Goal: Task Accomplishment & Management: Use online tool/utility

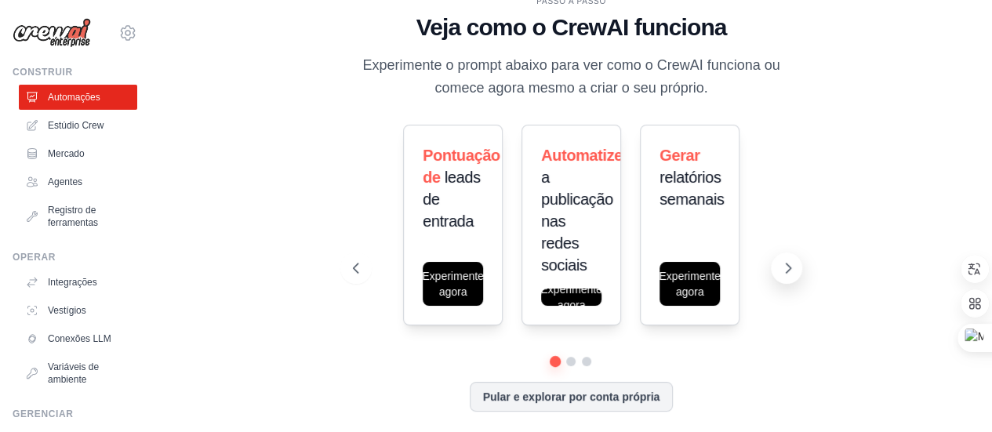
click at [790, 272] on icon at bounding box center [788, 268] width 16 height 16
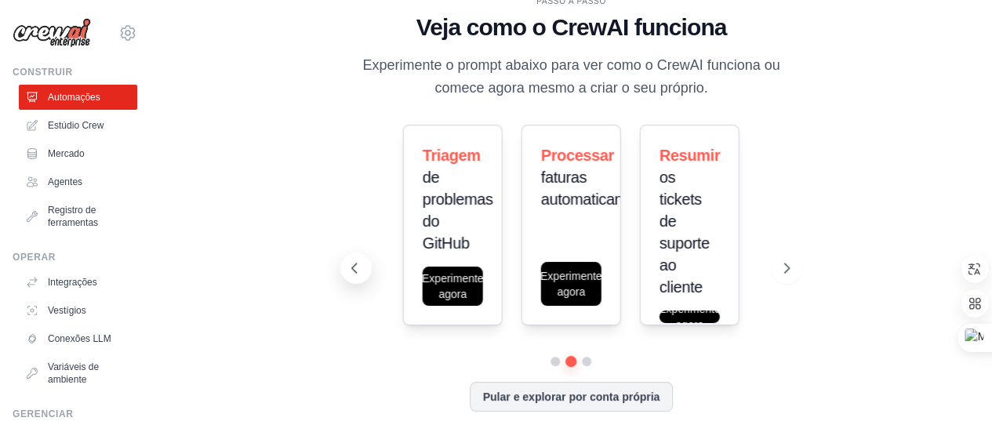
click at [342, 266] on button at bounding box center [355, 268] width 31 height 31
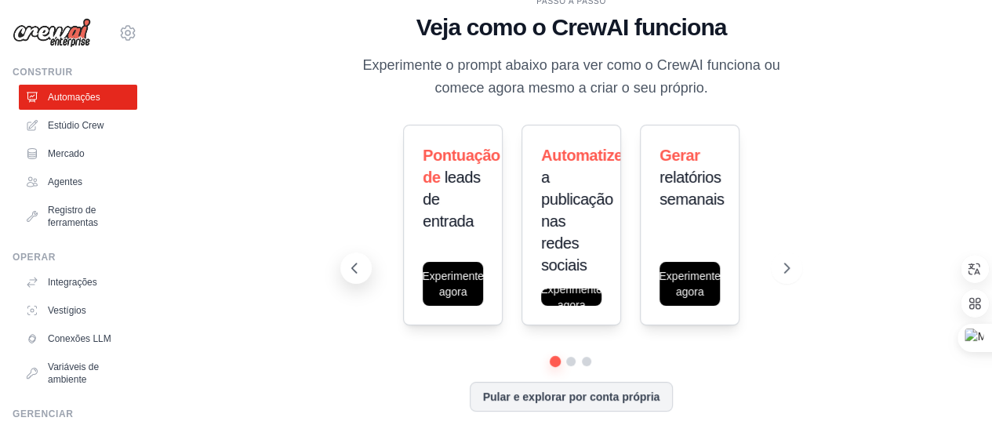
click at [342, 266] on button at bounding box center [355, 268] width 31 height 31
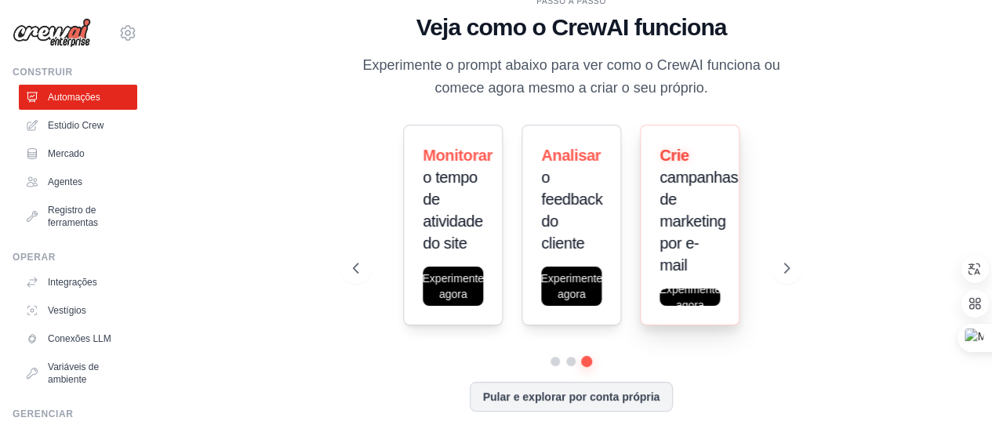
click at [674, 180] on font "campanhas de marketing por e-mail" at bounding box center [699, 221] width 78 height 105
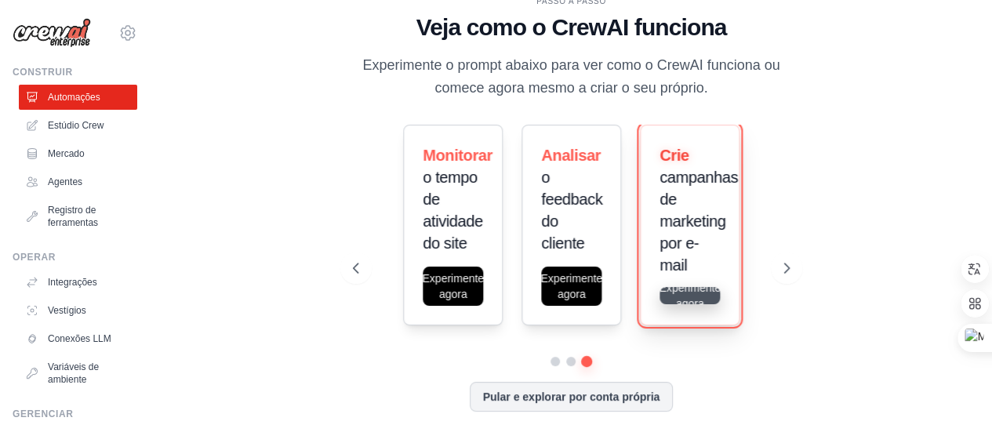
click at [693, 296] on button "Experimente agora" at bounding box center [690, 295] width 60 height 17
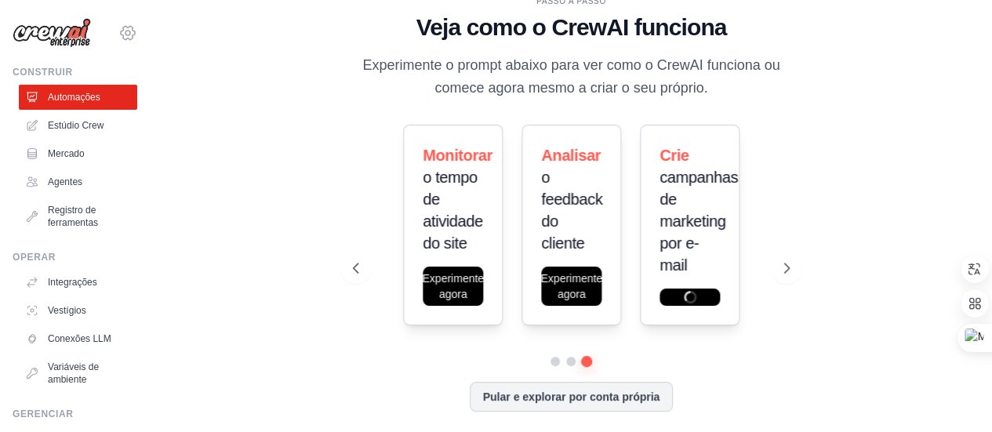
click at [118, 34] on icon at bounding box center [127, 33] width 19 height 19
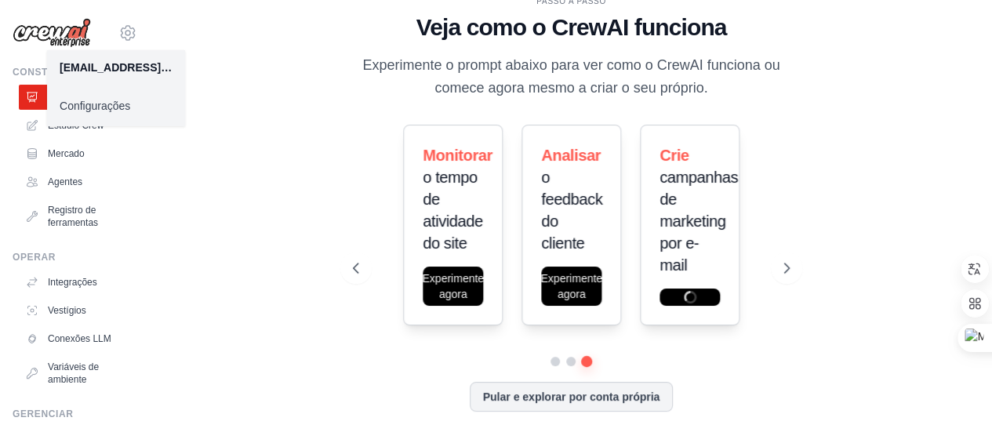
click at [101, 114] on link "Configurações" at bounding box center [116, 106] width 138 height 28
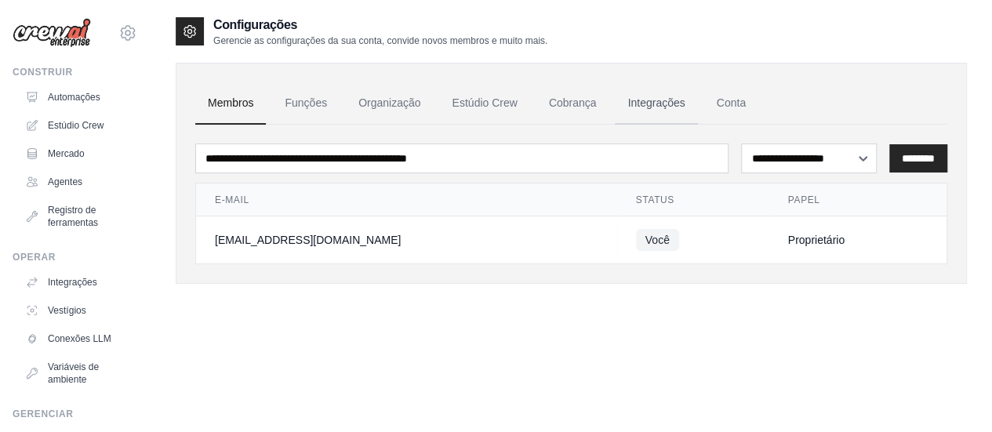
click at [646, 100] on font "Integrações" at bounding box center [655, 102] width 57 height 13
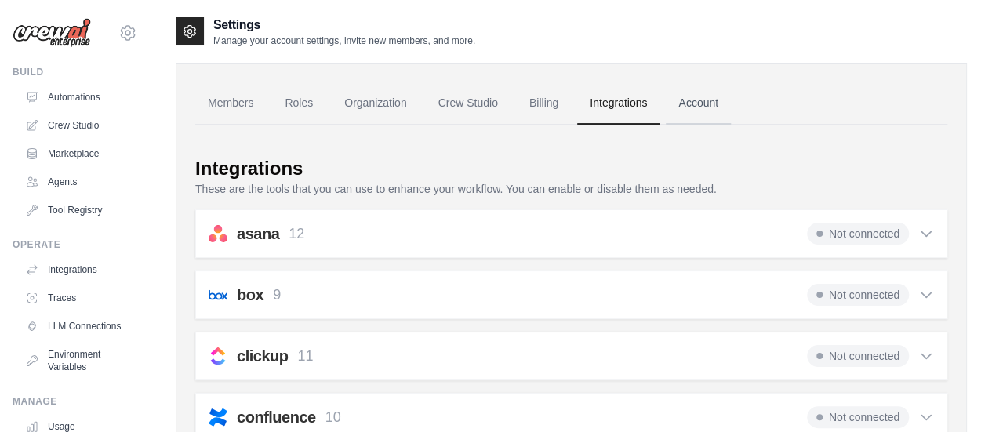
click at [667, 96] on link "Account" at bounding box center [698, 103] width 65 height 42
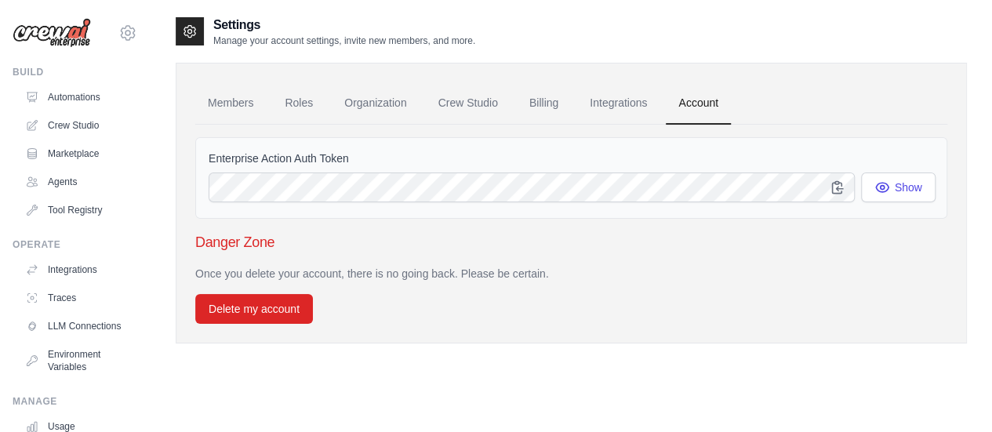
scroll to position [31, 0]
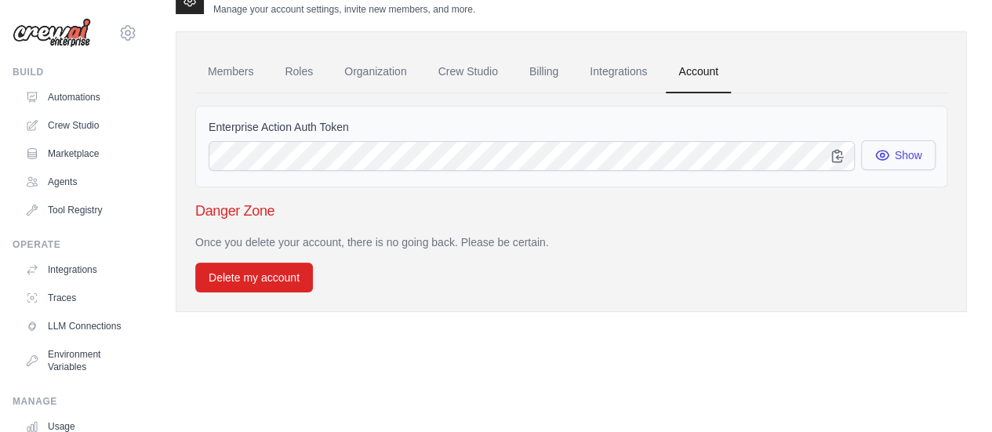
click at [885, 166] on button "Show" at bounding box center [898, 155] width 75 height 30
click at [602, 64] on link "Integrations" at bounding box center [618, 72] width 82 height 42
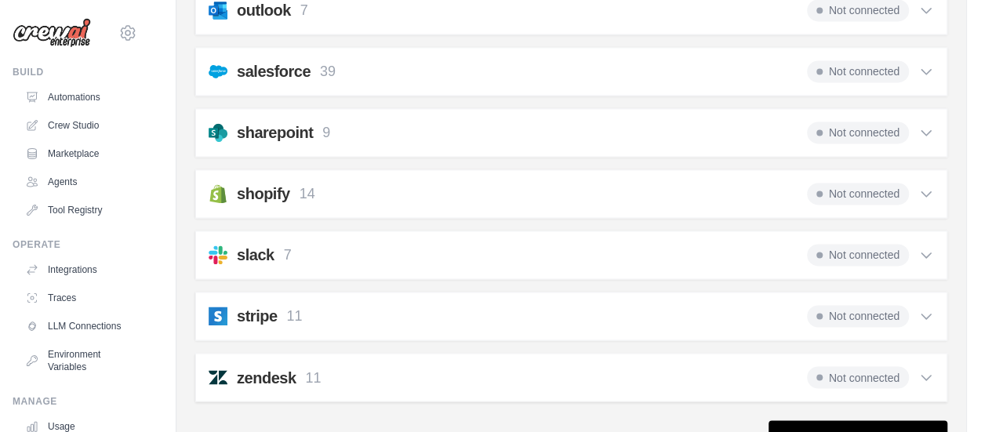
scroll to position [1211, 0]
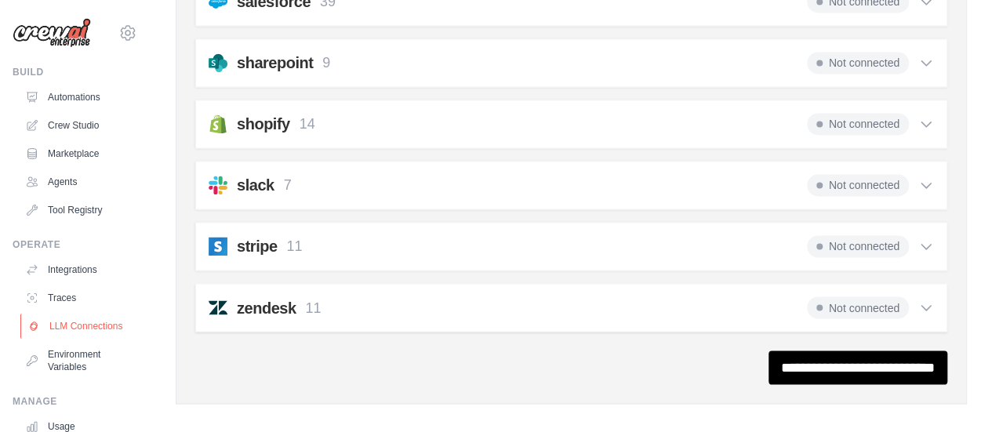
click at [71, 337] on link "LLM Connections" at bounding box center [79, 326] width 118 height 25
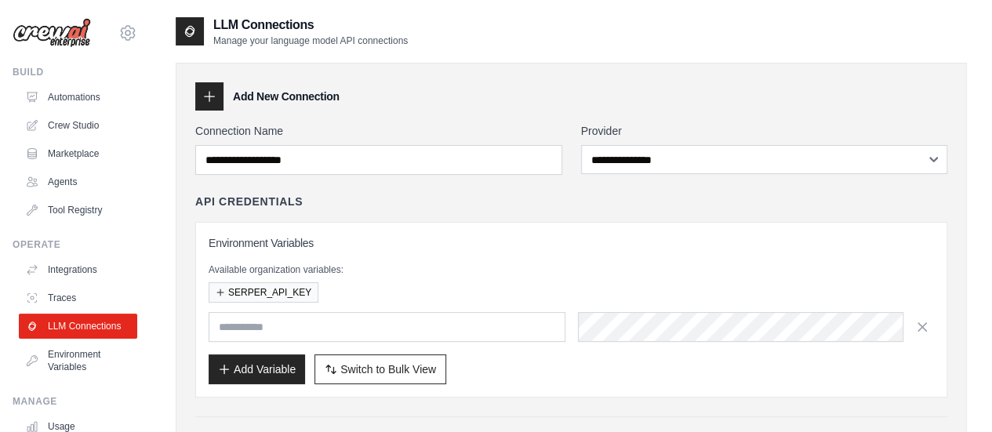
click at [289, 349] on div "Environment Variables Available organization variables: SERPER_API_KEY Add Vari…" at bounding box center [571, 309] width 725 height 149
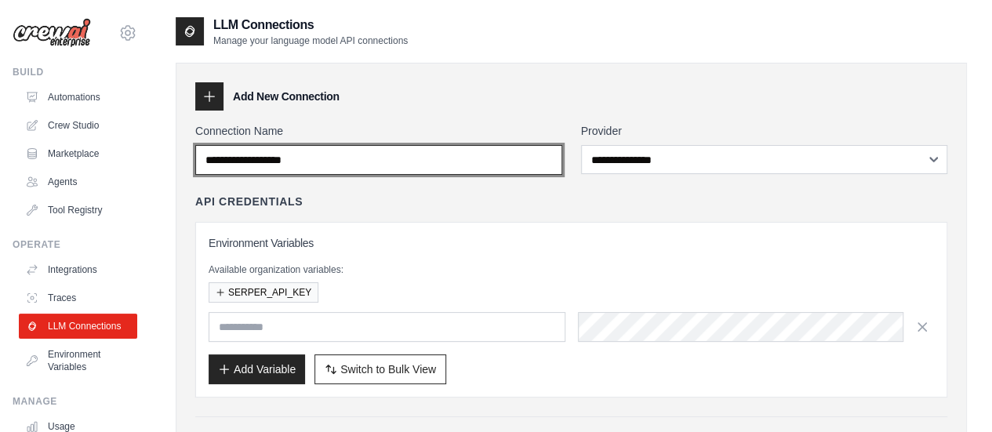
click at [471, 163] on input "Connection Name" at bounding box center [378, 160] width 367 height 30
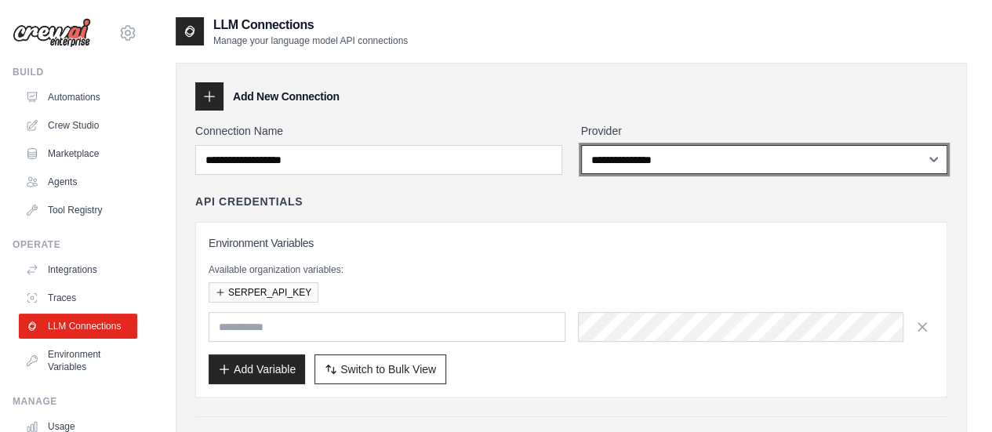
click at [591, 157] on select "**********" at bounding box center [764, 159] width 367 height 29
select select "******"
click at [581, 145] on select "**********" at bounding box center [764, 159] width 367 height 29
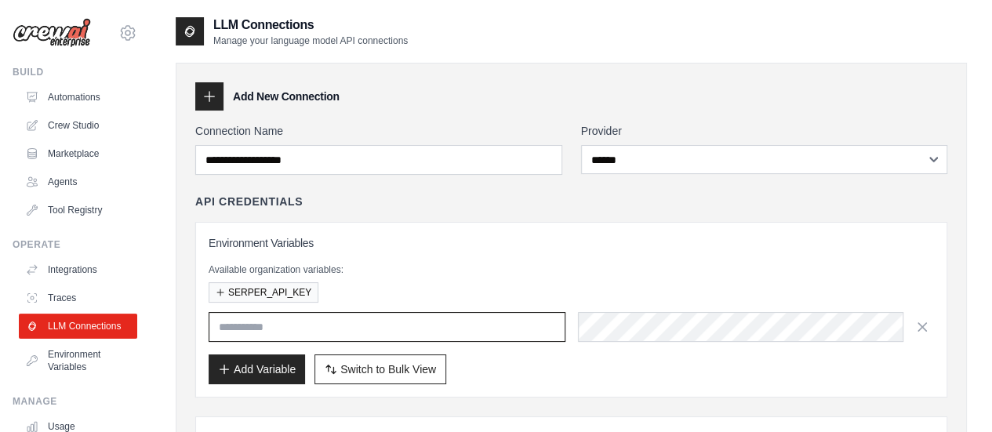
click at [337, 329] on input "text" at bounding box center [387, 327] width 357 height 30
click at [387, 334] on input "******" at bounding box center [387, 327] width 357 height 30
type input "*"
type input "**********"
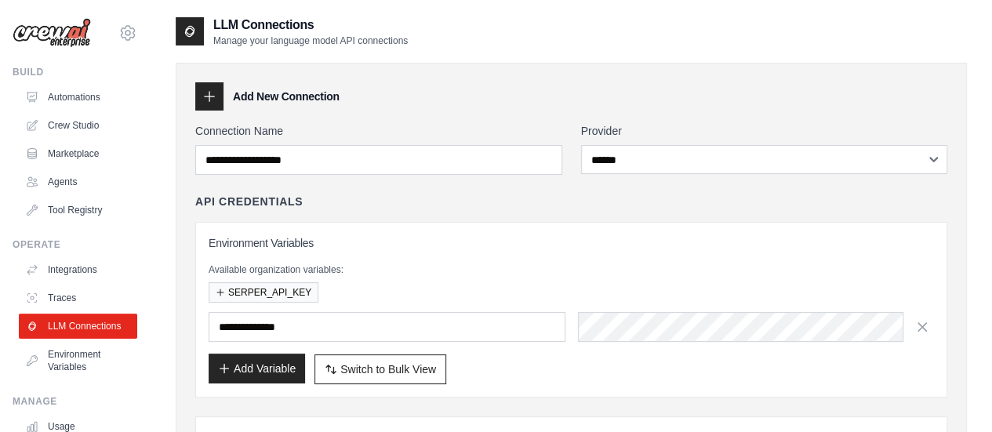
click at [296, 369] on button "Add Variable" at bounding box center [257, 369] width 96 height 30
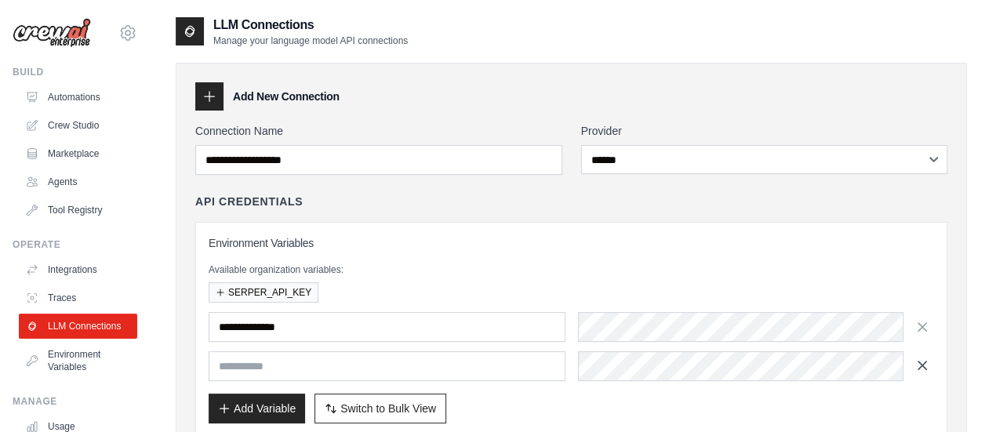
click at [926, 368] on icon "button" at bounding box center [922, 366] width 16 height 16
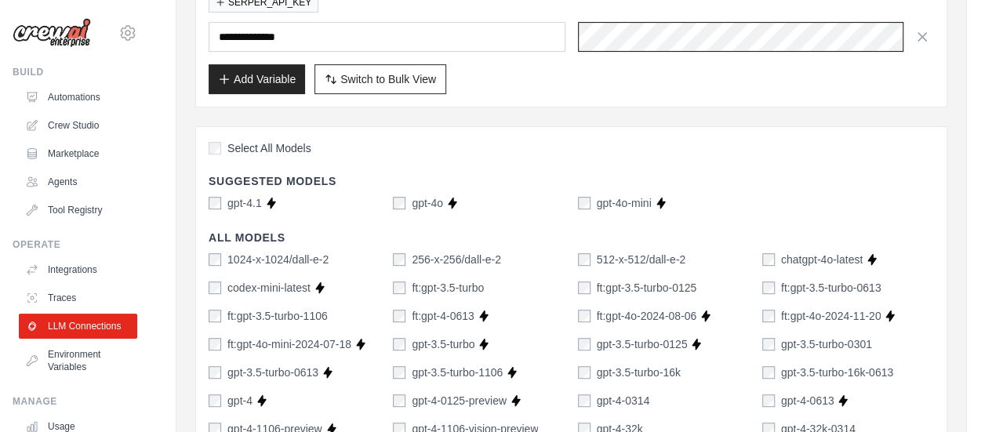
scroll to position [291, 0]
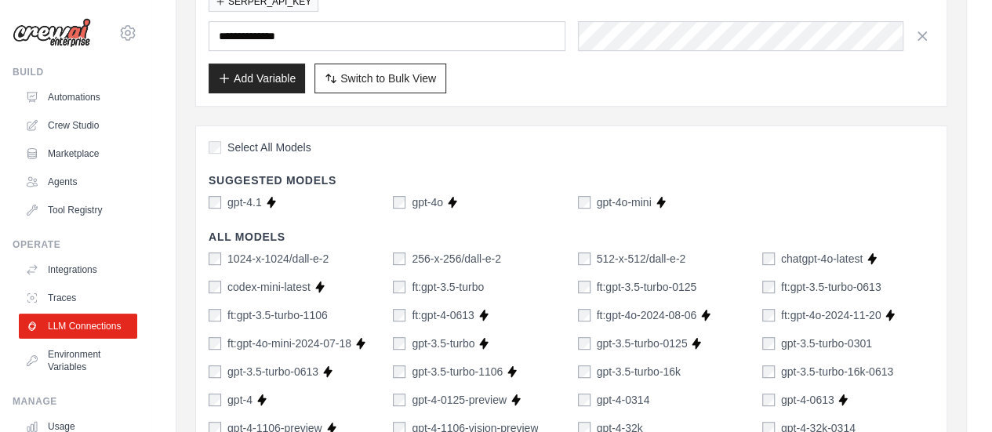
click at [590, 201] on div "gpt-4o-mini" at bounding box center [615, 202] width 74 height 16
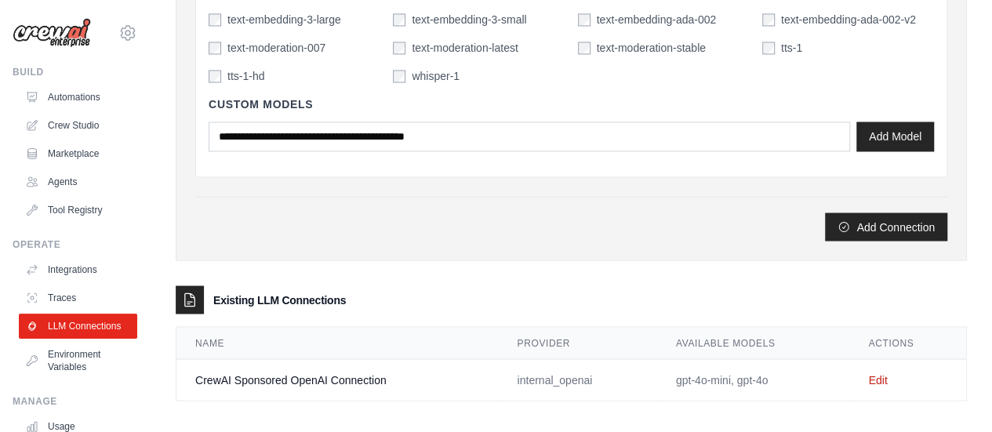
scroll to position [1325, 0]
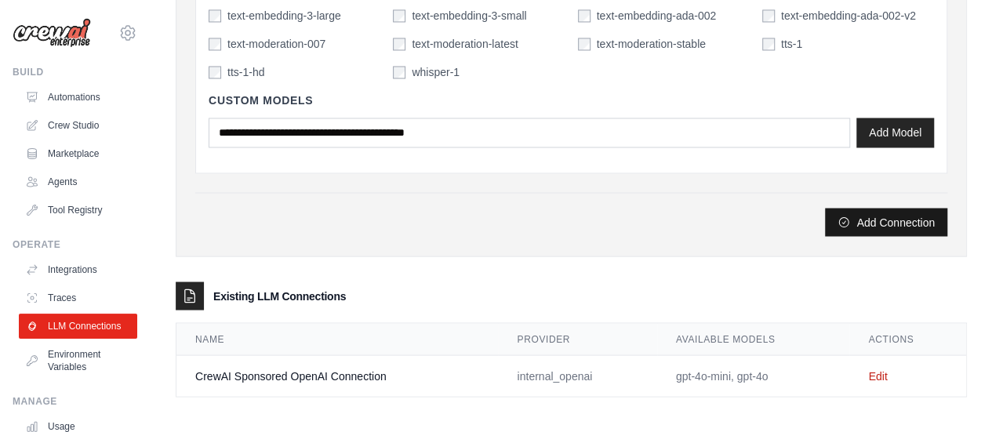
click at [884, 224] on button "Add Connection" at bounding box center [886, 222] width 122 height 28
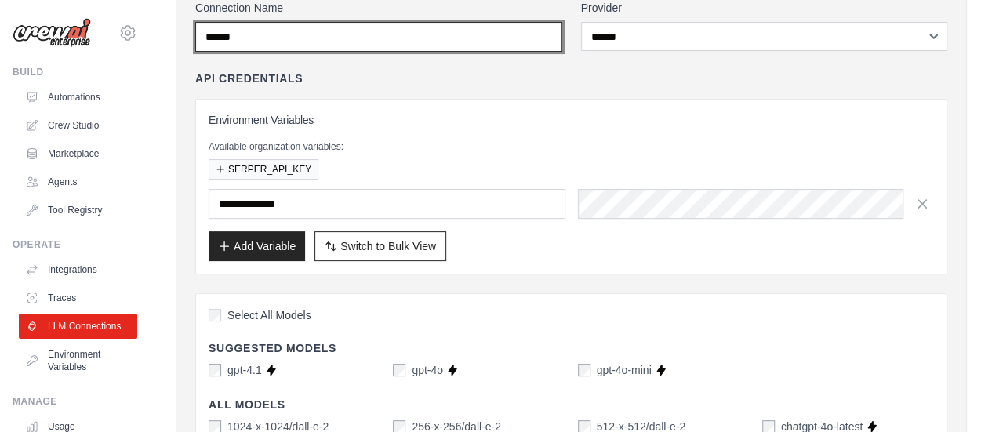
scroll to position [125, 0]
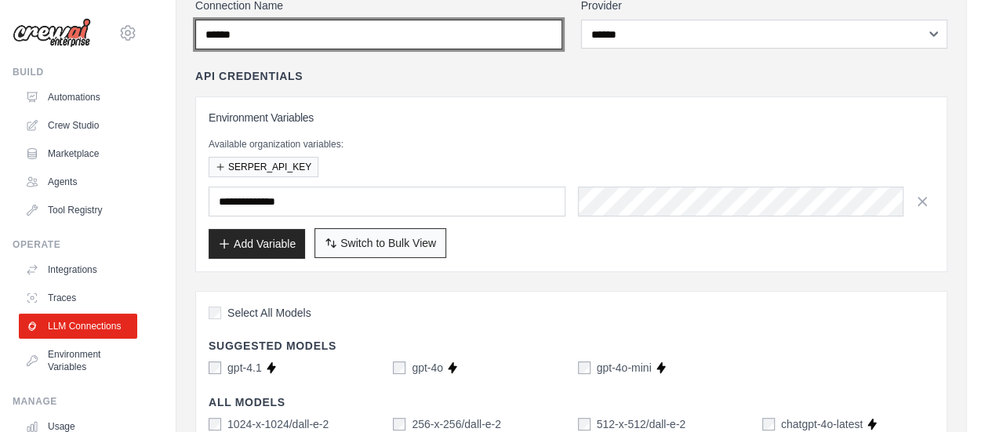
type input "******"
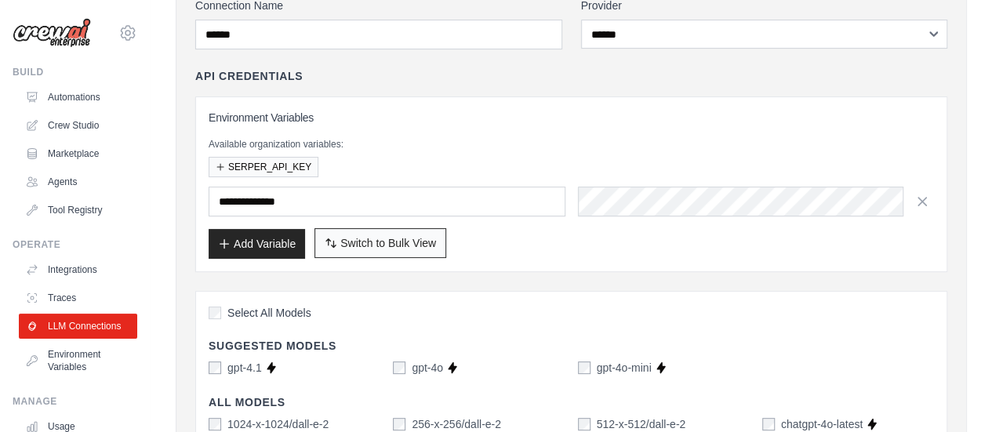
click at [351, 244] on span "Switch to Bulk View" at bounding box center [388, 243] width 96 height 16
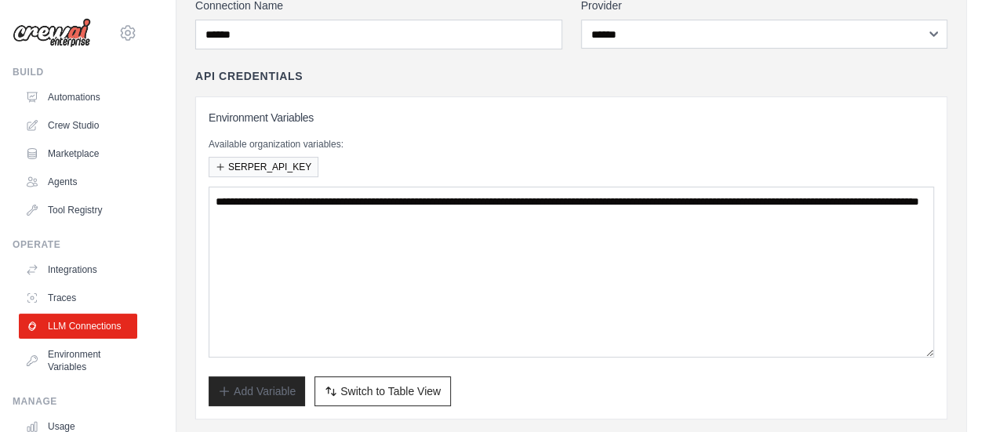
click at [422, 175] on div "SERPER_API_KEY" at bounding box center [571, 167] width 725 height 20
click at [358, 393] on span "Switch to Table View" at bounding box center [390, 391] width 100 height 16
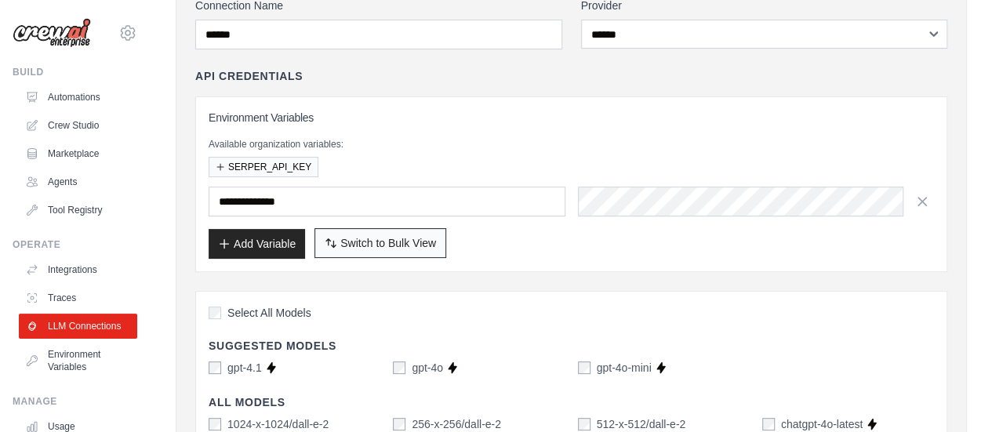
click at [354, 249] on button "Switch to Bulk View Switch to Table View" at bounding box center [380, 243] width 132 height 30
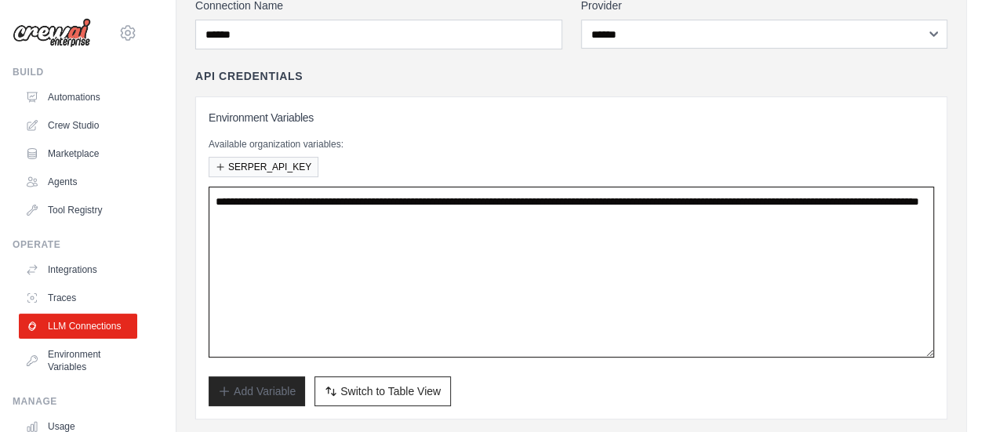
click at [307, 196] on textarea "**********" at bounding box center [571, 272] width 725 height 171
click at [654, 213] on textarea "**********" at bounding box center [571, 272] width 725 height 171
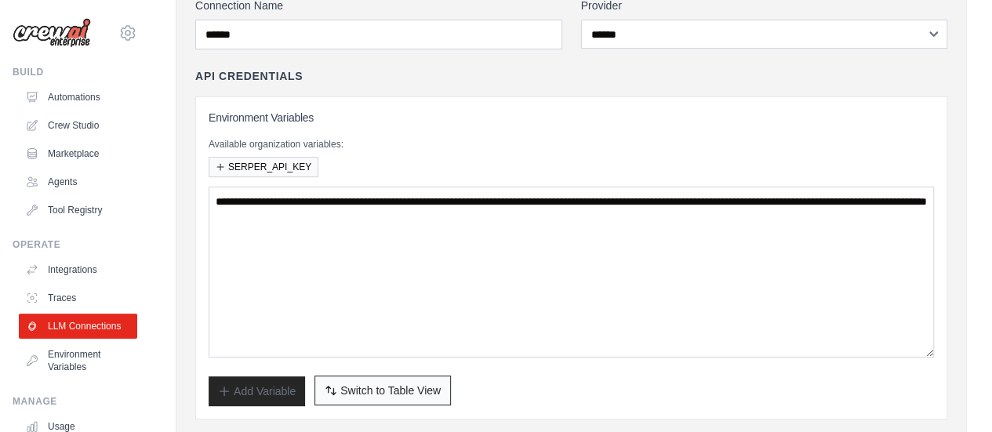
click at [370, 398] on button "Switch to Bulk View Switch to Table View" at bounding box center [382, 391] width 136 height 30
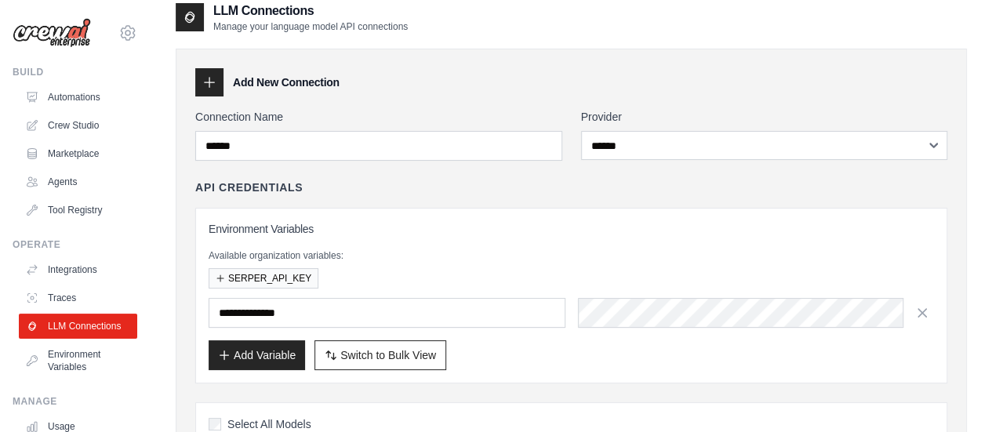
scroll to position [0, 0]
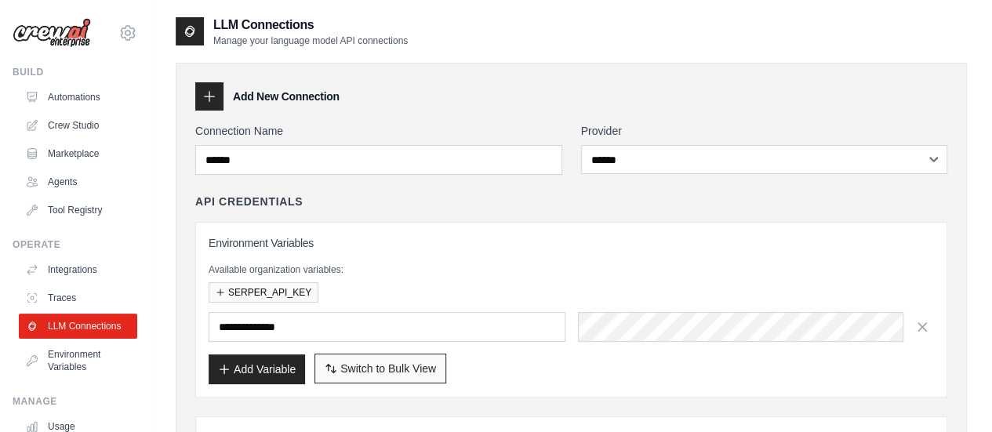
click at [403, 374] on button "Switch to Bulk View Switch to Table View" at bounding box center [380, 369] width 132 height 30
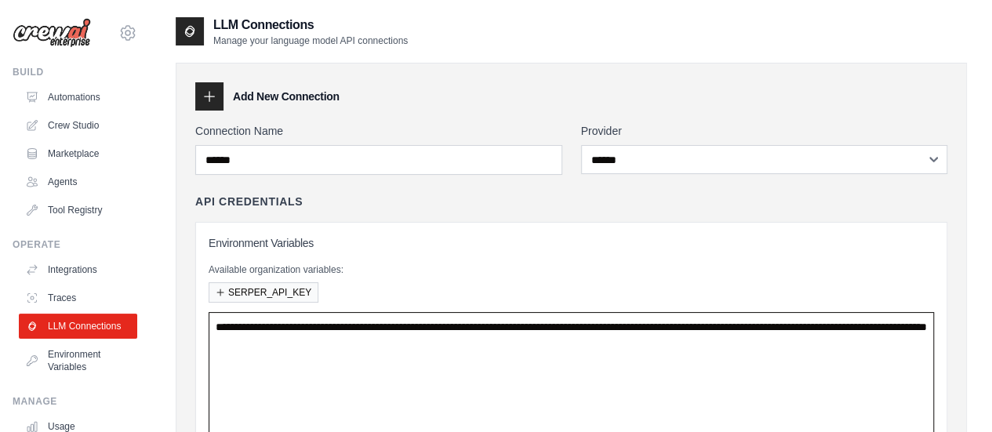
click at [315, 323] on textarea "**********" at bounding box center [571, 397] width 725 height 171
click at [314, 323] on textarea "**********" at bounding box center [571, 397] width 725 height 171
click at [659, 340] on textarea "**********" at bounding box center [571, 397] width 725 height 171
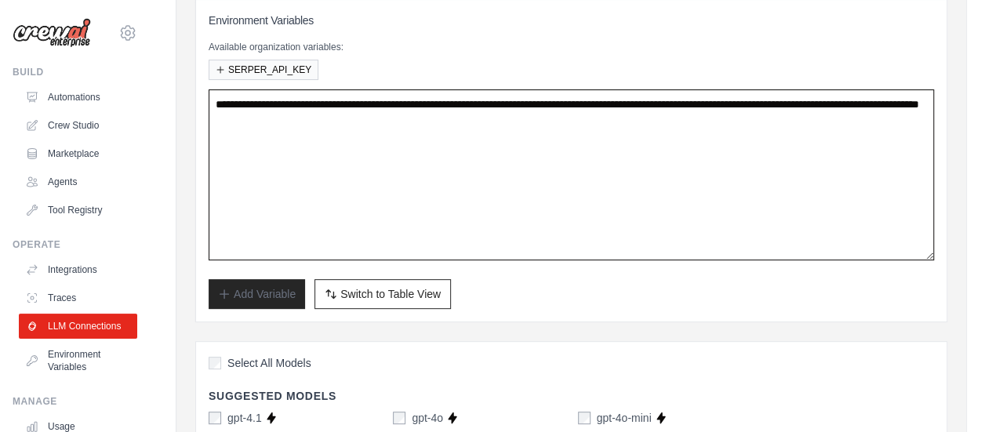
scroll to position [224, 0]
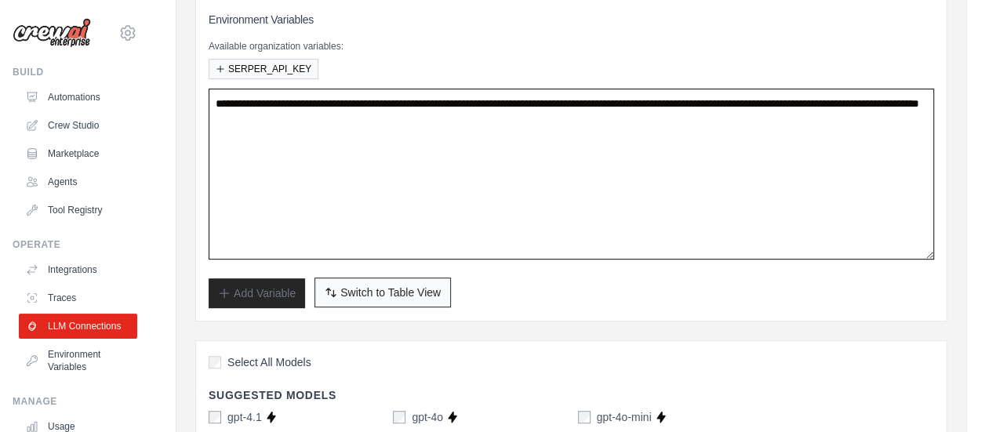
type textarea "**********"
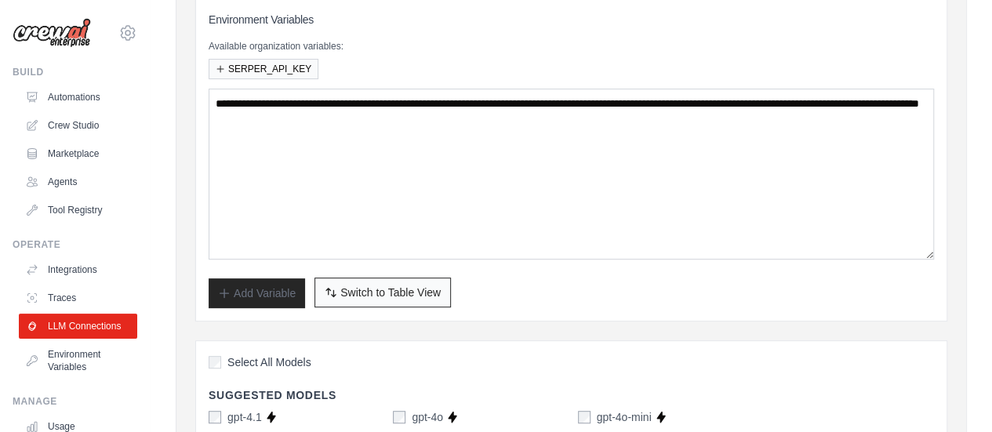
click at [412, 294] on span "Switch to Table View" at bounding box center [390, 293] width 100 height 16
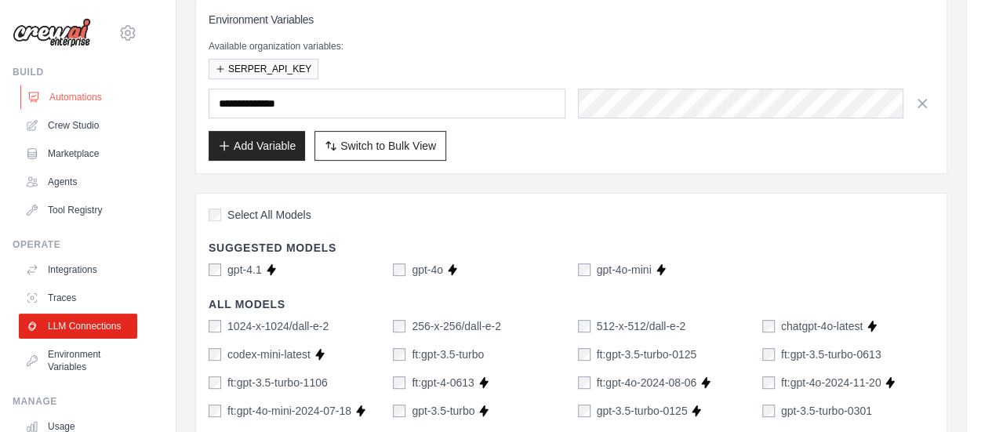
click at [53, 98] on link "Automations" at bounding box center [79, 97] width 118 height 25
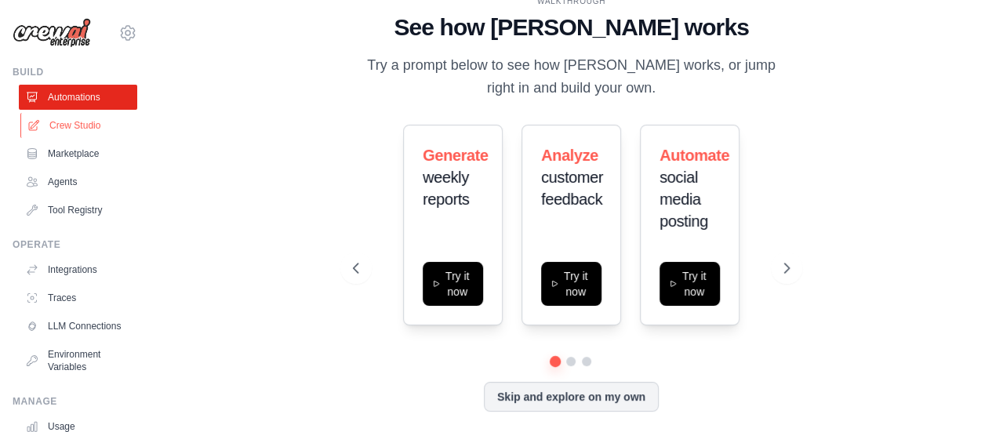
click at [60, 126] on link "Crew Studio" at bounding box center [79, 125] width 118 height 25
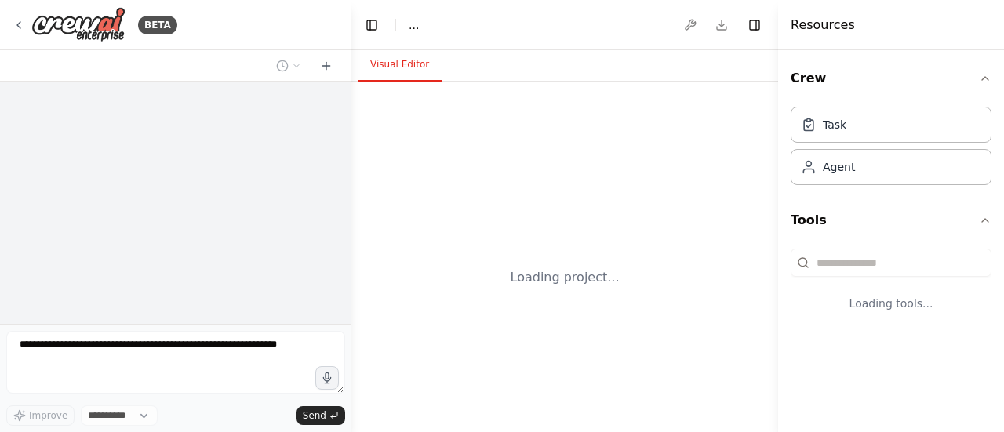
select select "****"
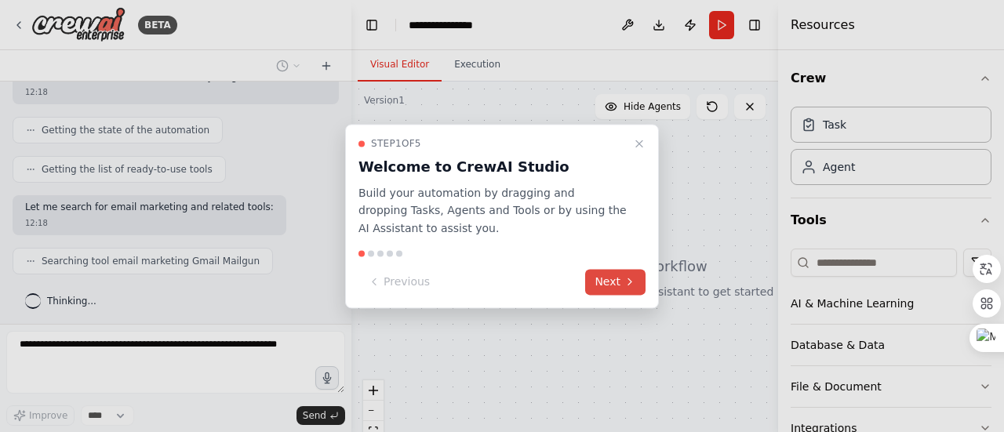
scroll to position [209, 0]
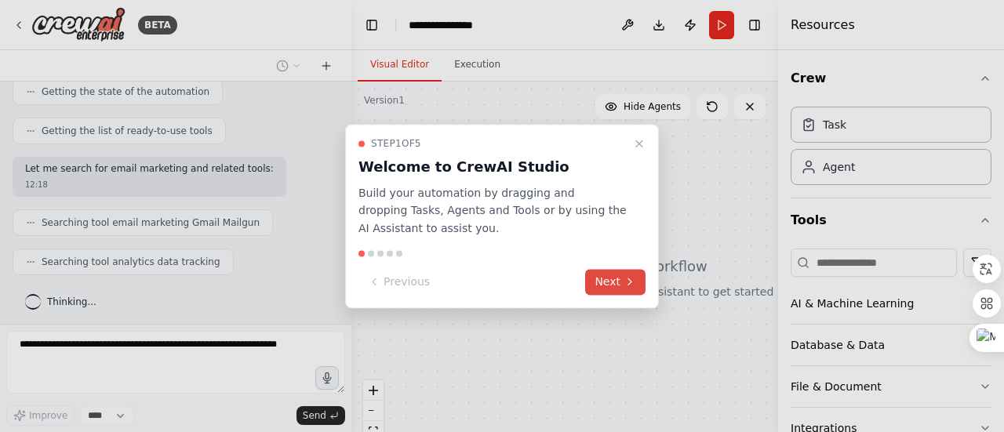
click at [612, 285] on button "Next" at bounding box center [615, 282] width 60 height 26
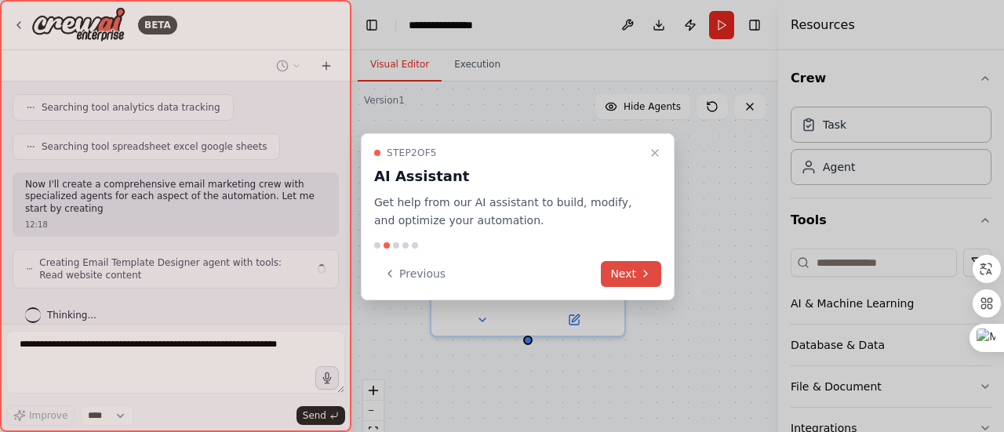
scroll to position [376, 0]
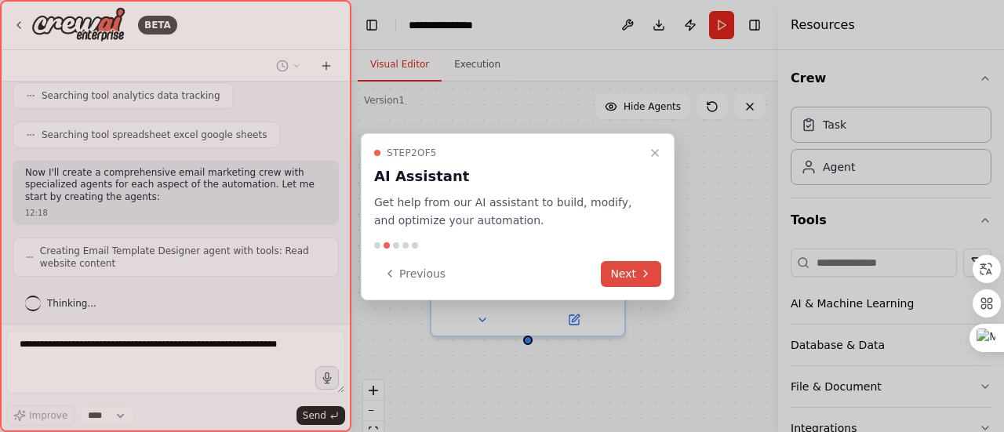
click at [647, 267] on icon at bounding box center [645, 273] width 13 height 13
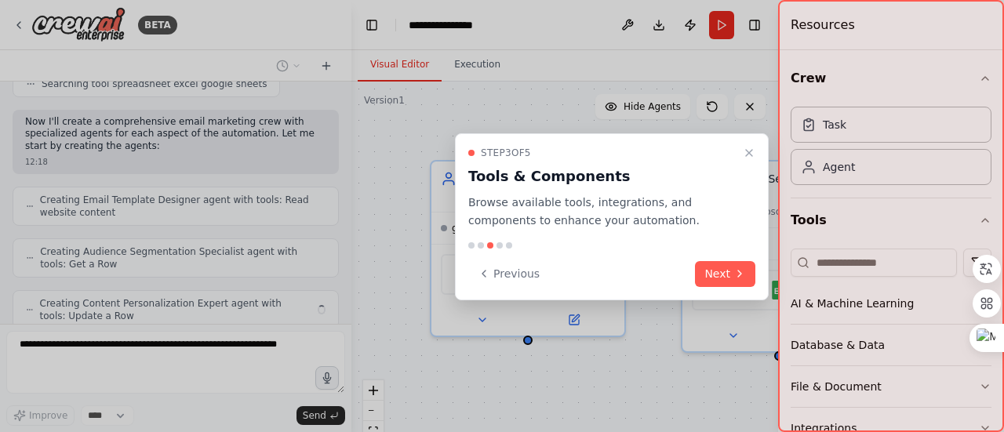
scroll to position [478, 0]
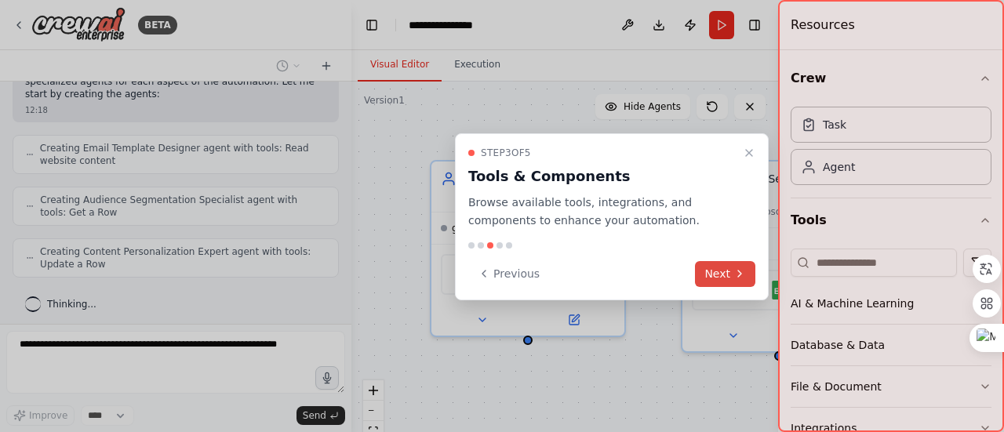
click at [732, 282] on button "Next" at bounding box center [725, 274] width 60 height 26
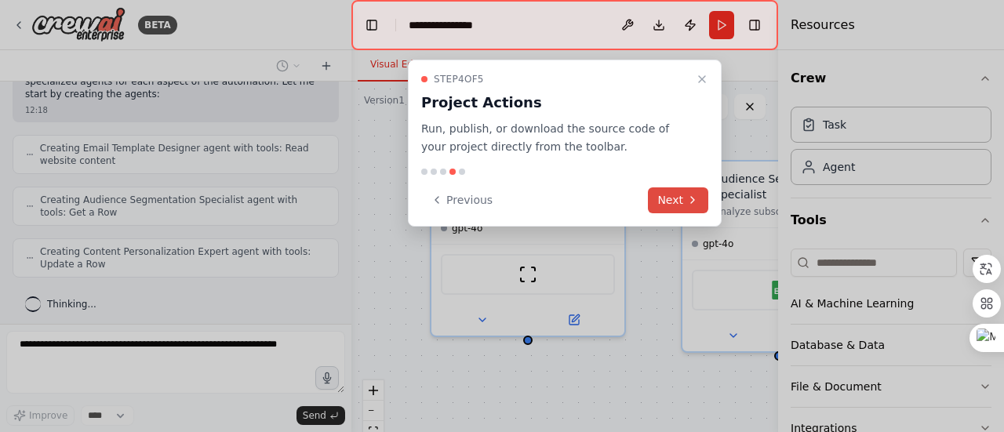
click at [700, 209] on button "Next" at bounding box center [678, 200] width 60 height 26
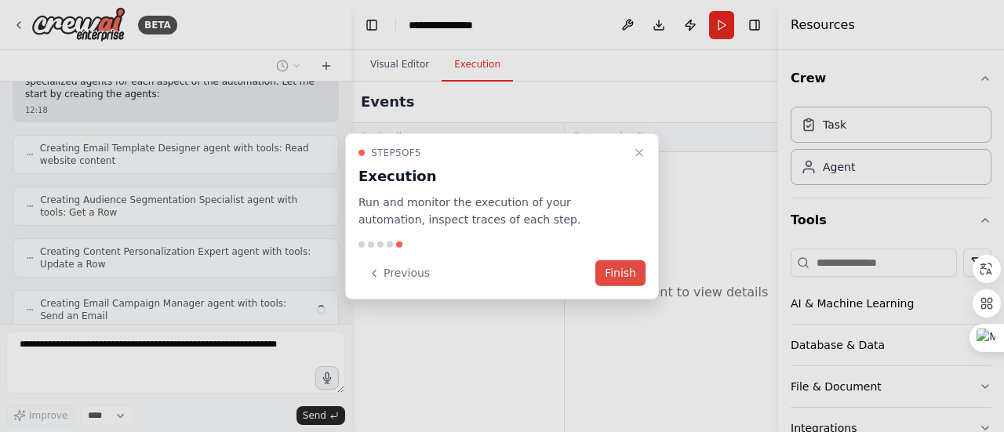
scroll to position [529, 0]
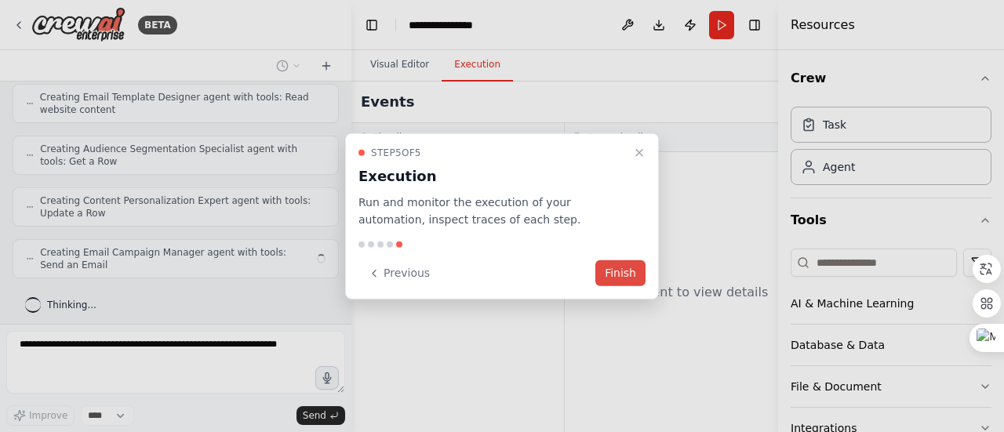
click at [623, 278] on button "Finish" at bounding box center [620, 273] width 50 height 26
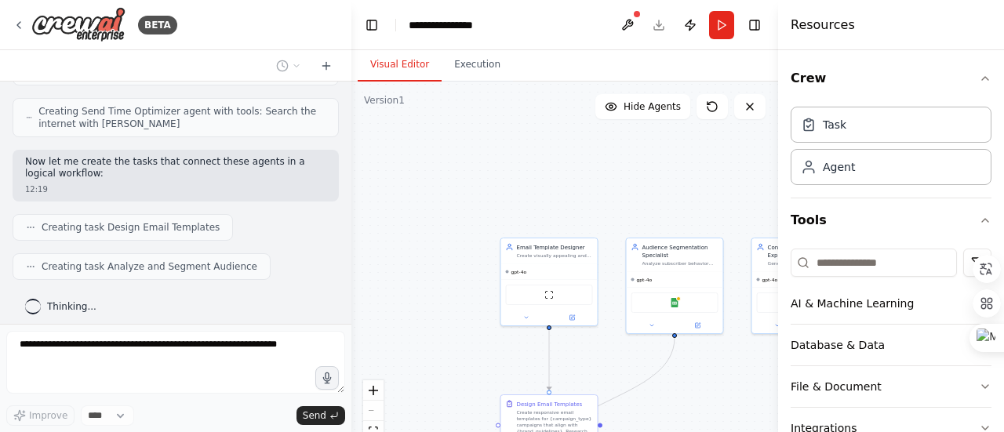
scroll to position [812, 0]
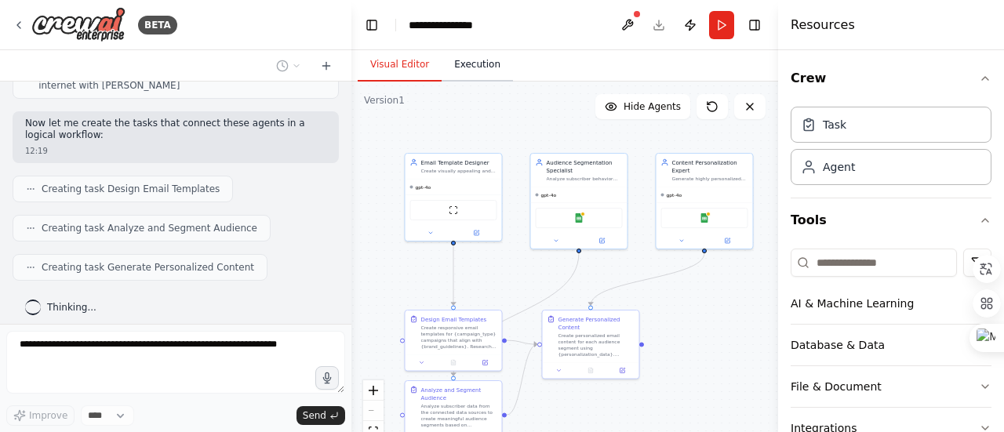
drag, startPoint x: 562, startPoint y: 166, endPoint x: 471, endPoint y: 75, distance: 128.6
click at [471, 75] on div "Visual Editor Execution Version 1 Show Tools Hide Agents .deletable-edge-delete…" at bounding box center [564, 241] width 427 height 382
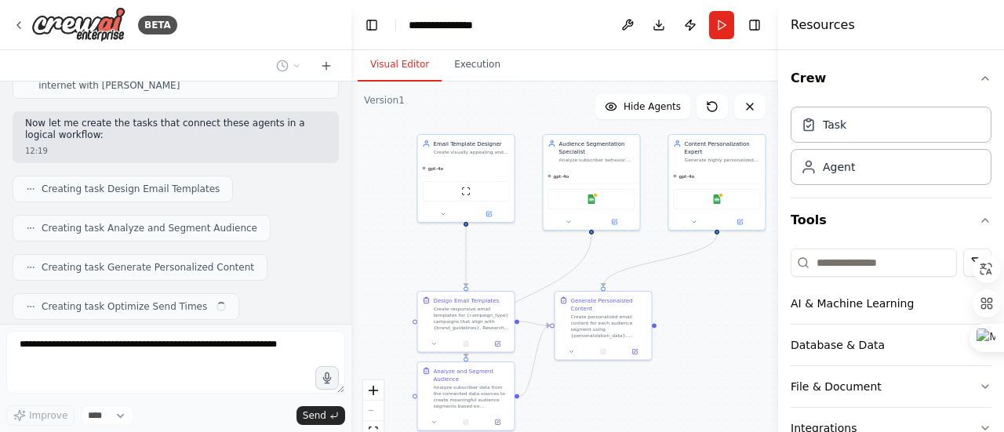
scroll to position [852, 0]
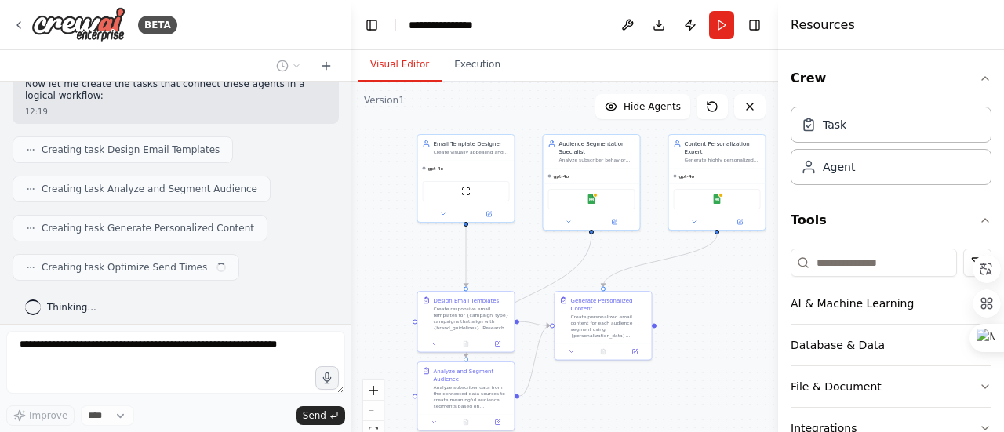
drag, startPoint x: 536, startPoint y: 118, endPoint x: 544, endPoint y: 109, distance: 12.2
click at [544, 109] on div ".deletable-edge-delete-btn { width: 20px; height: 20px; border: 0px solid #ffff…" at bounding box center [564, 278] width 427 height 392
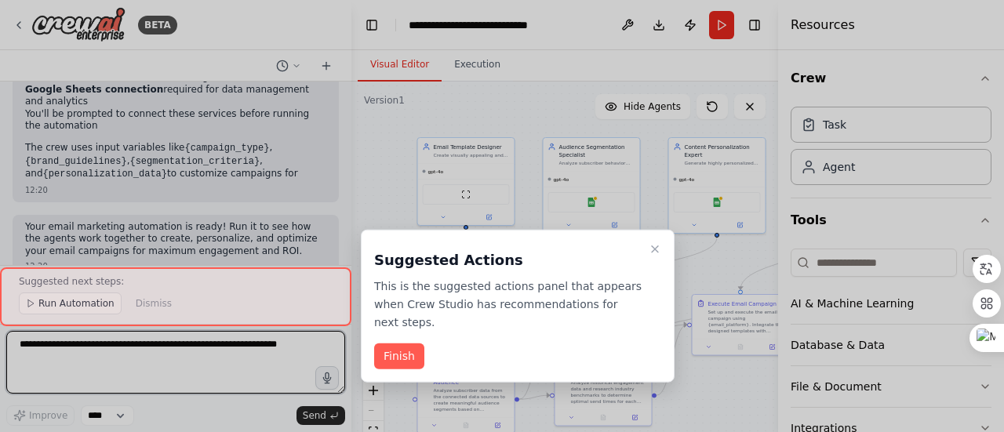
scroll to position [1666, 0]
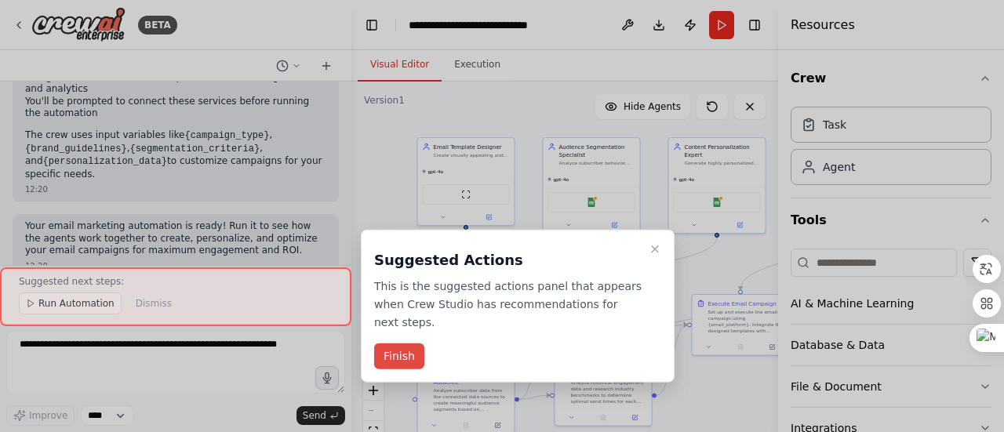
click at [396, 343] on button "Finish" at bounding box center [399, 356] width 50 height 26
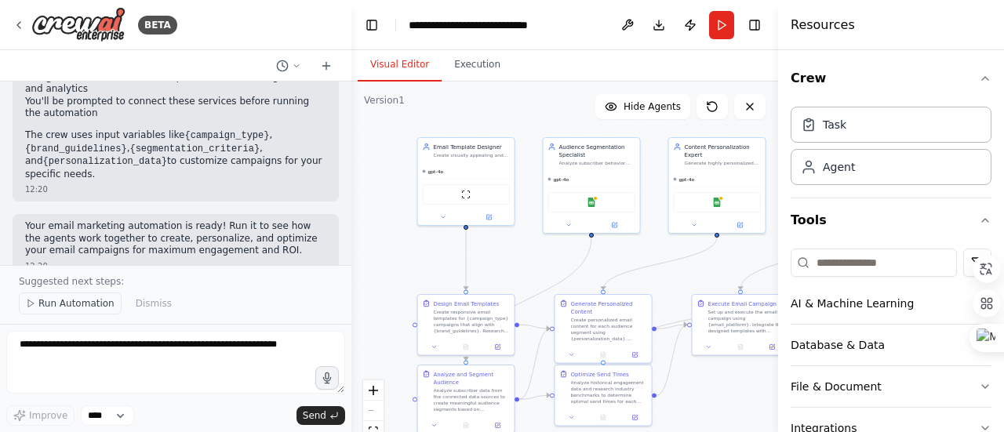
click at [79, 305] on span "Run Automation" at bounding box center [76, 303] width 76 height 13
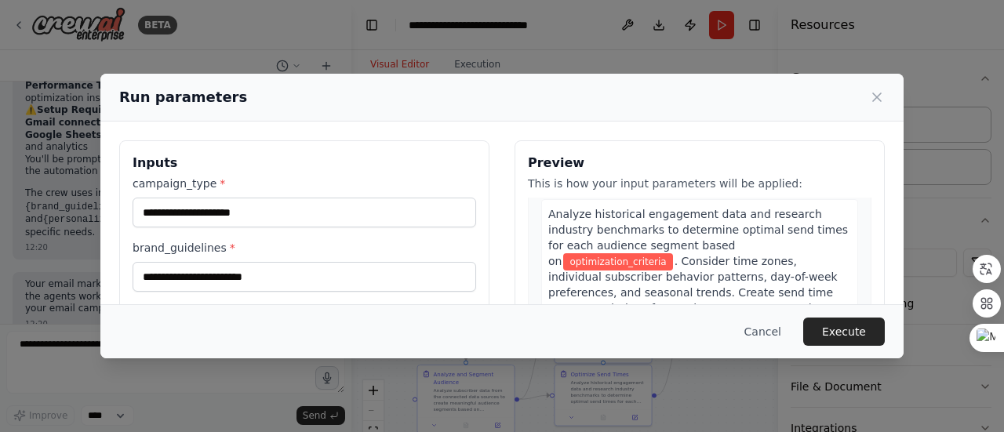
scroll to position [1313, 0]
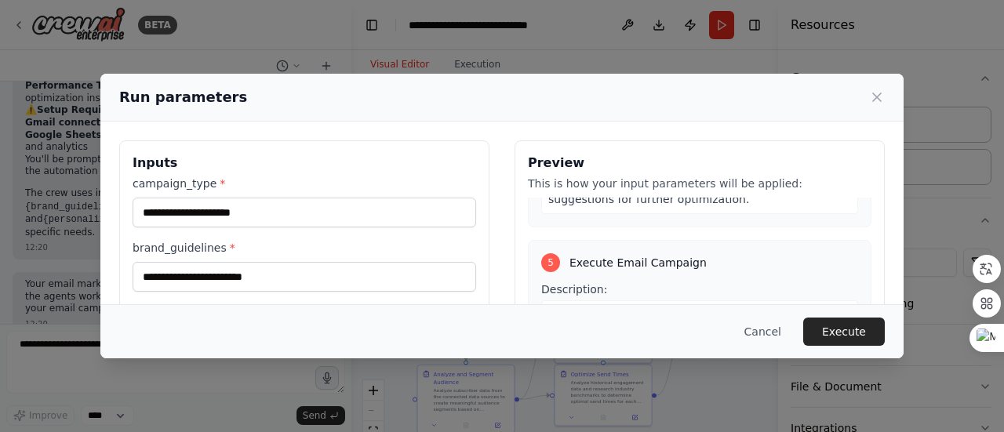
click at [638, 56] on div "Run parameters Inputs campaign_type * brand_guidelines * segmentation_criteria …" at bounding box center [502, 216] width 1004 height 432
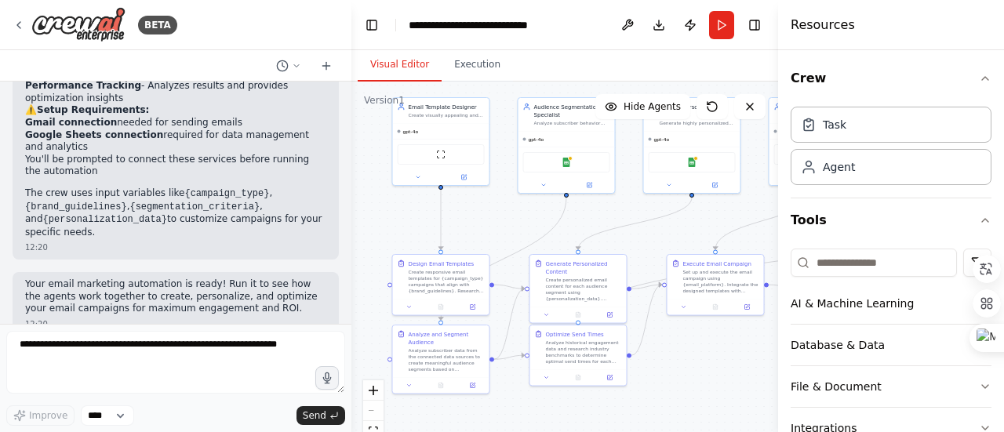
drag, startPoint x: 406, startPoint y: 285, endPoint x: 381, endPoint y: 244, distance: 47.9
click at [381, 244] on div ".deletable-edge-delete-btn { width: 20px; height: 20px; border: 0px solid #ffff…" at bounding box center [564, 278] width 427 height 392
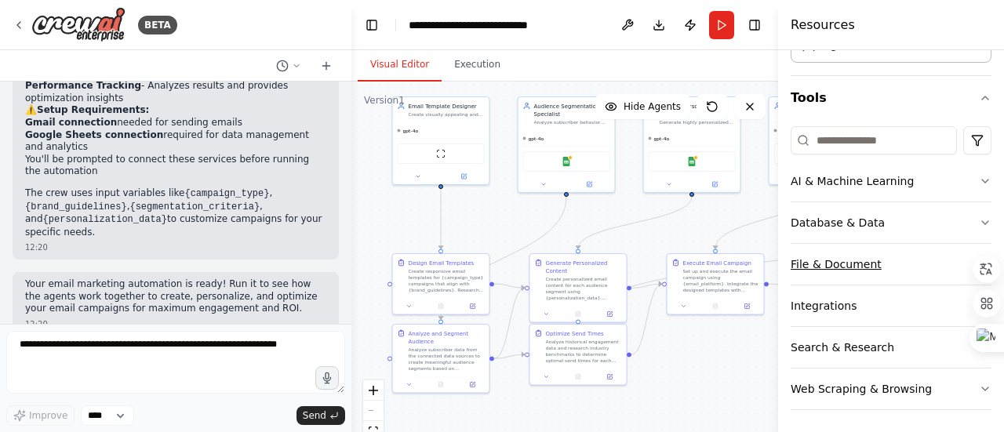
scroll to position [0, 0]
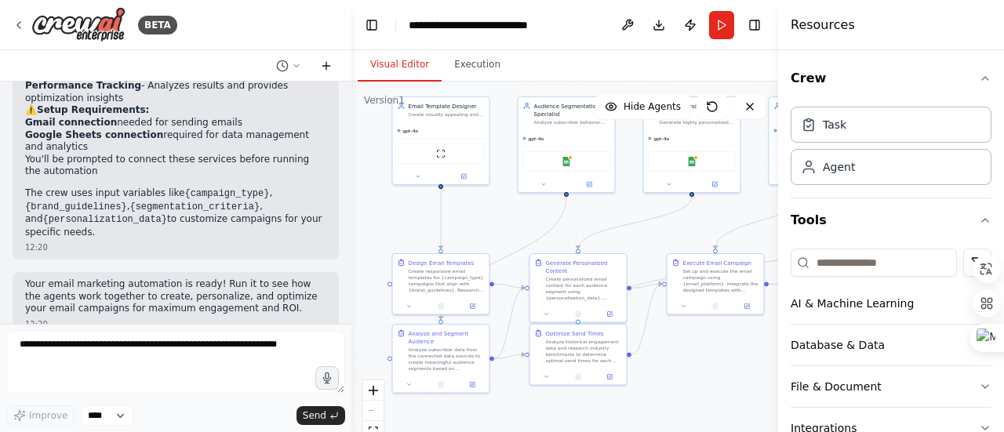
click at [333, 66] on button at bounding box center [326, 65] width 25 height 19
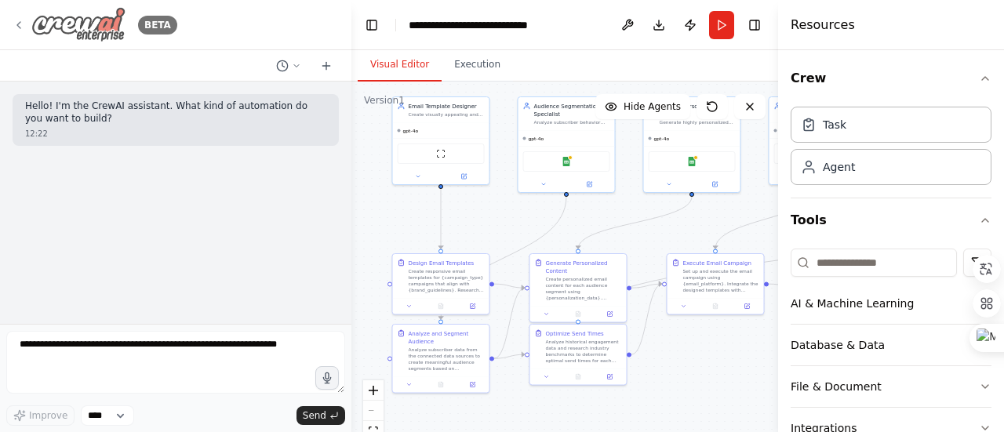
click at [24, 26] on icon at bounding box center [19, 25] width 13 height 13
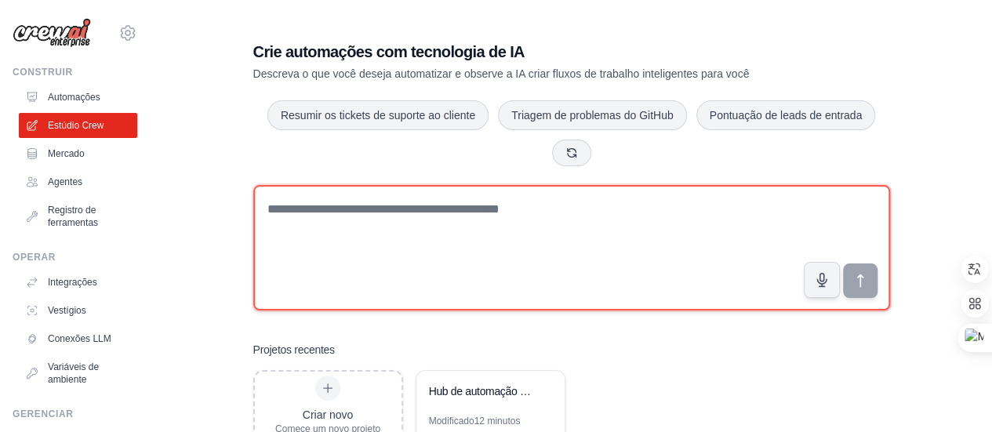
click at [409, 202] on textarea at bounding box center [571, 247] width 637 height 125
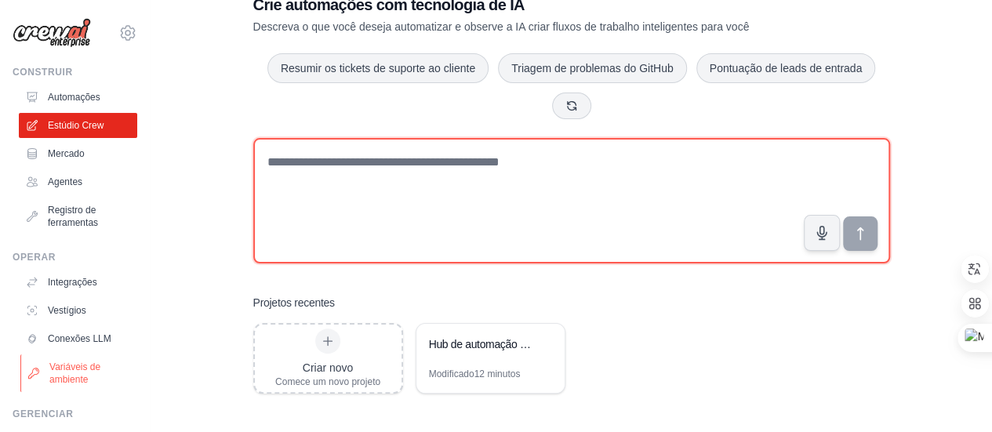
scroll to position [130, 0]
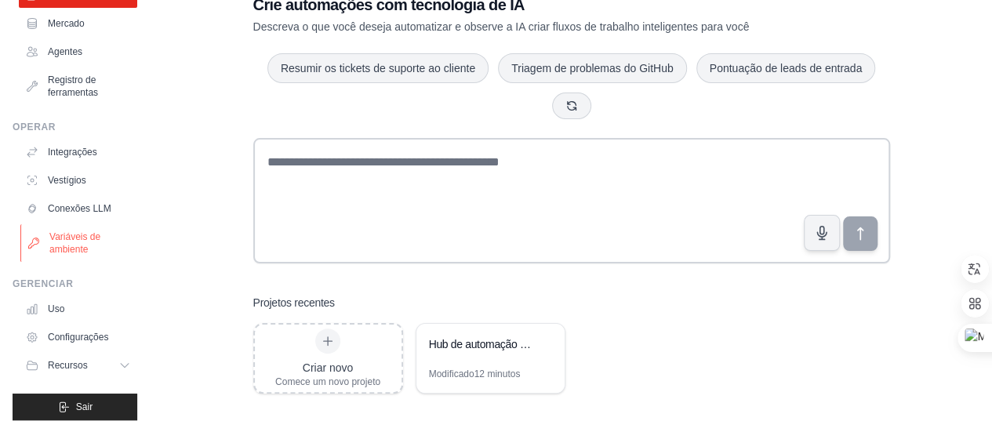
click at [69, 240] on font "Variáveis ​​de ambiente" at bounding box center [74, 243] width 51 height 24
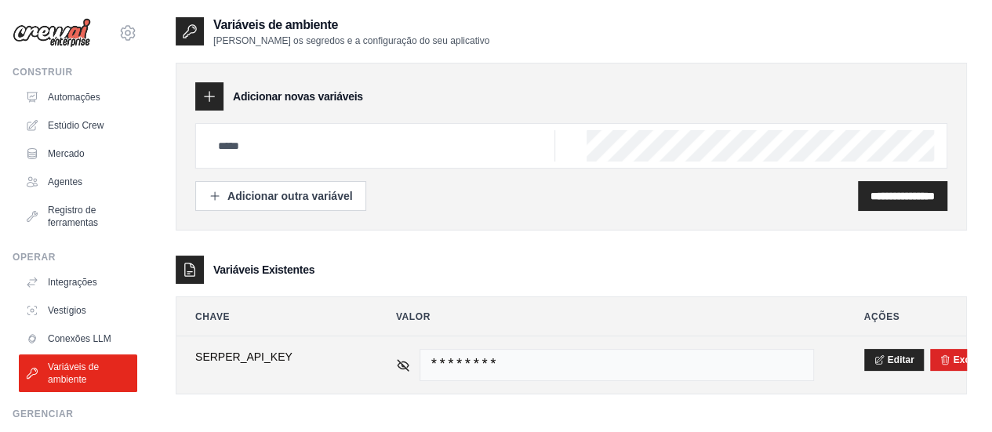
click at [615, 372] on span "********" at bounding box center [617, 365] width 394 height 32
click at [402, 369] on div "********" at bounding box center [605, 365] width 418 height 32
click at [402, 361] on icon at bounding box center [403, 364] width 11 height 11
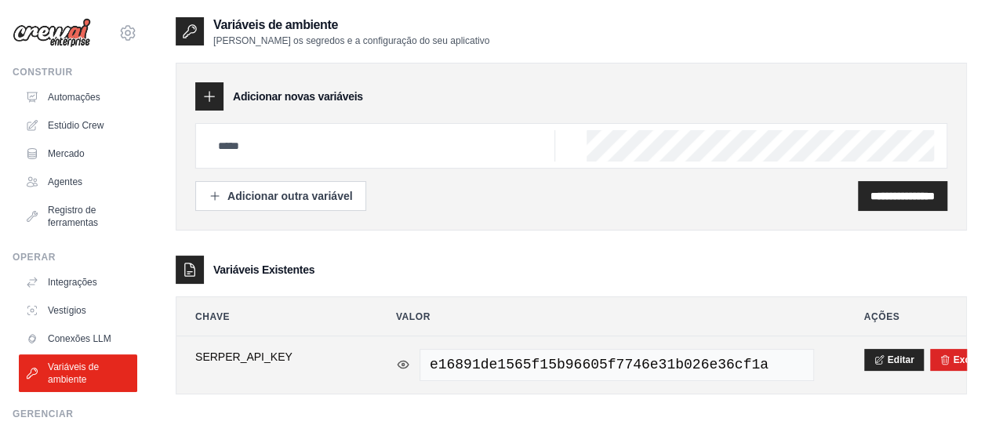
click at [402, 363] on icon at bounding box center [403, 364] width 2 height 2
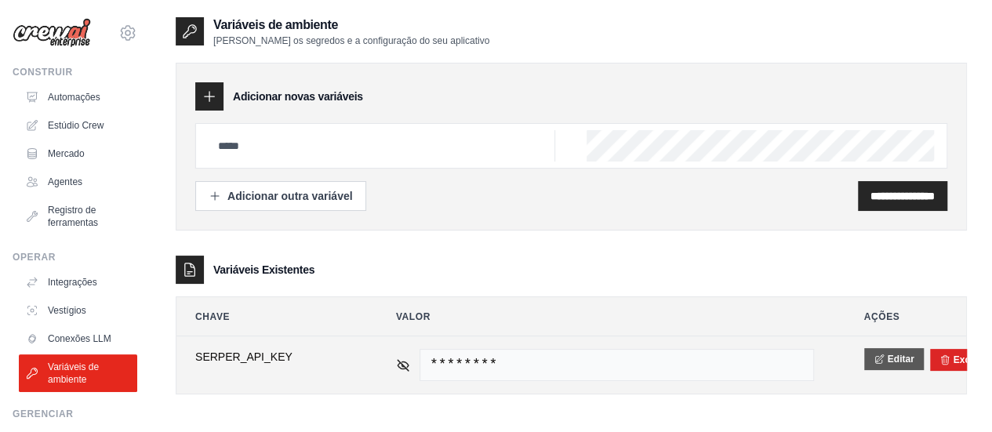
click at [896, 358] on font "Editar" at bounding box center [901, 359] width 27 height 11
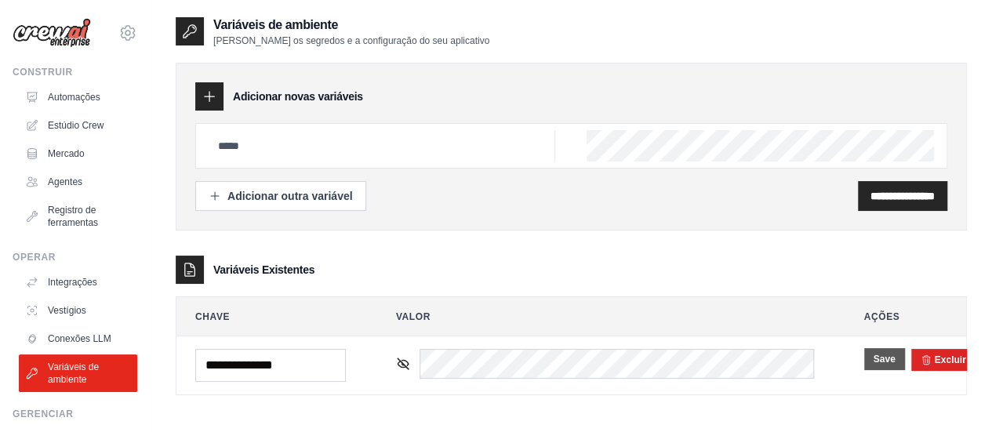
click at [282, 96] on font "Adicionar novas variáveis" at bounding box center [298, 96] width 130 height 13
click at [218, 100] on div at bounding box center [209, 96] width 28 height 28
click at [259, 197] on font "Adicionar outra variável" at bounding box center [289, 195] width 125 height 13
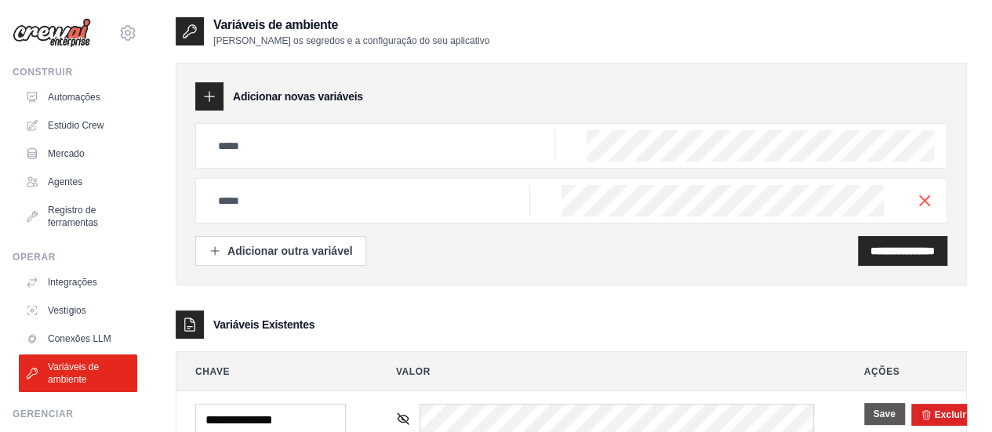
scroll to position [55, 0]
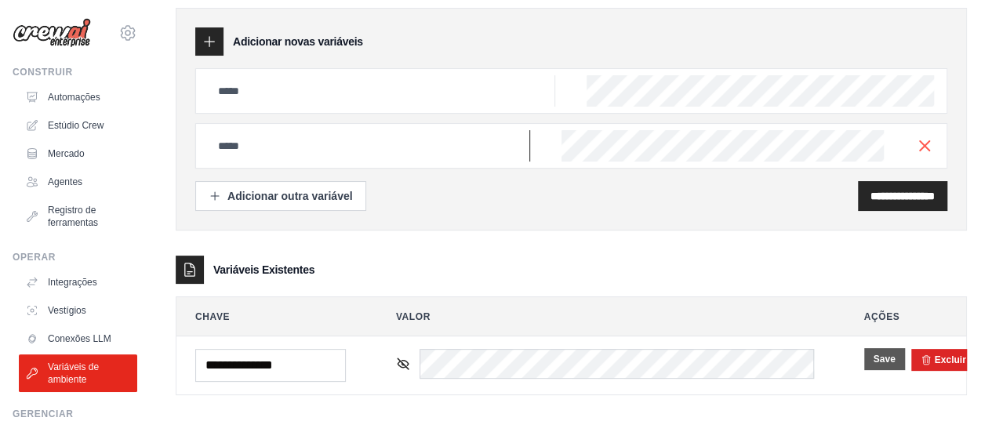
click at [406, 158] on input "text" at bounding box center [370, 145] width 322 height 31
type input "*"
click at [930, 144] on icon "button" at bounding box center [924, 145] width 19 height 19
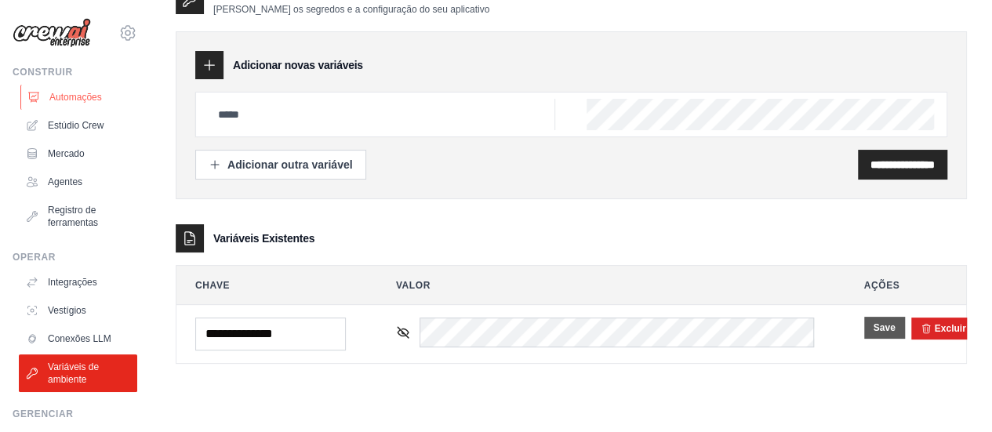
click at [69, 98] on font "Automações" at bounding box center [75, 97] width 53 height 11
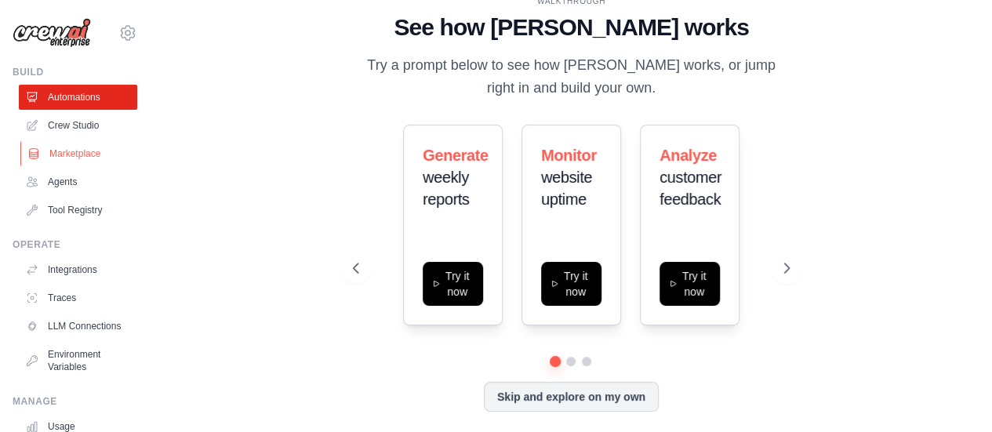
click at [66, 158] on link "Marketplace" at bounding box center [79, 153] width 118 height 25
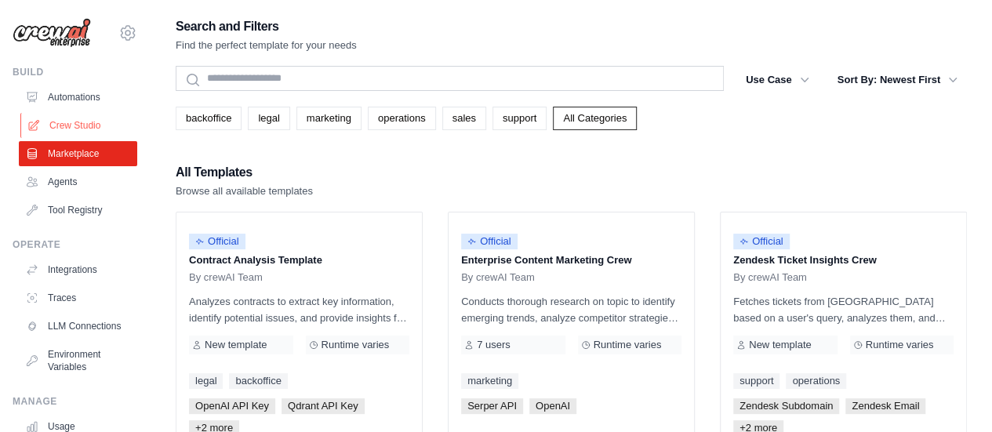
click at [89, 126] on link "Crew Studio" at bounding box center [79, 125] width 118 height 25
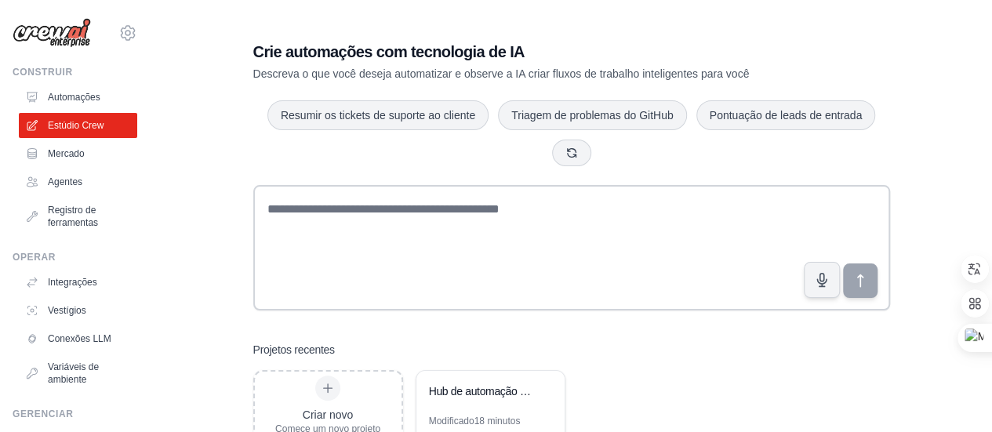
scroll to position [47, 0]
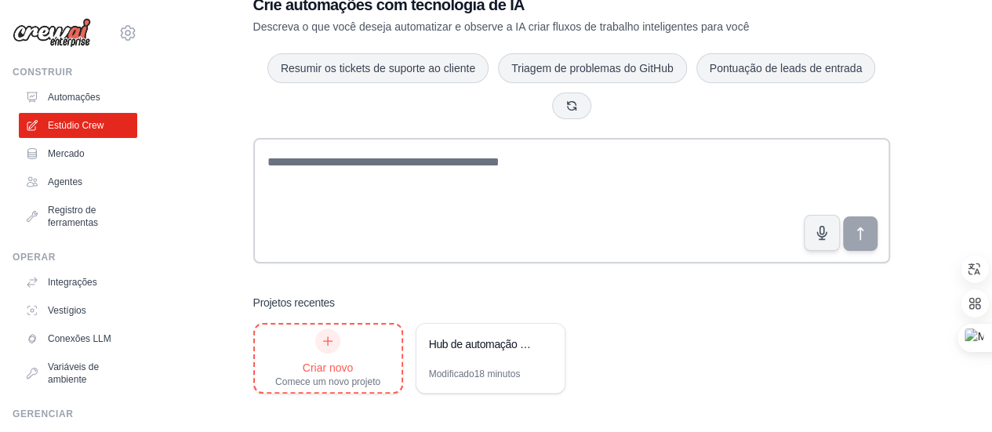
click at [359, 360] on div "Criar novo" at bounding box center [327, 368] width 105 height 16
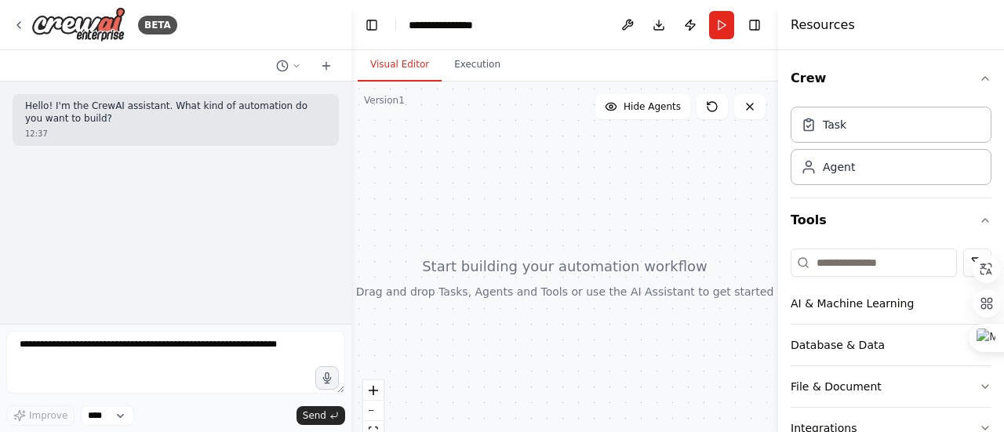
click at [528, 300] on div at bounding box center [564, 278] width 427 height 392
click at [860, 173] on div "Agent" at bounding box center [890, 166] width 201 height 36
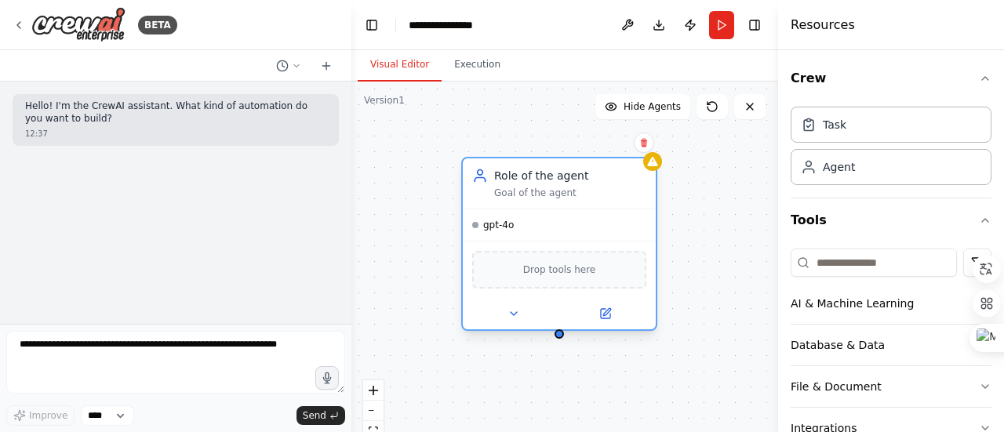
drag, startPoint x: 657, startPoint y: 229, endPoint x: 502, endPoint y: 219, distance: 155.6
click at [502, 219] on div "gpt-4o" at bounding box center [559, 224] width 193 height 31
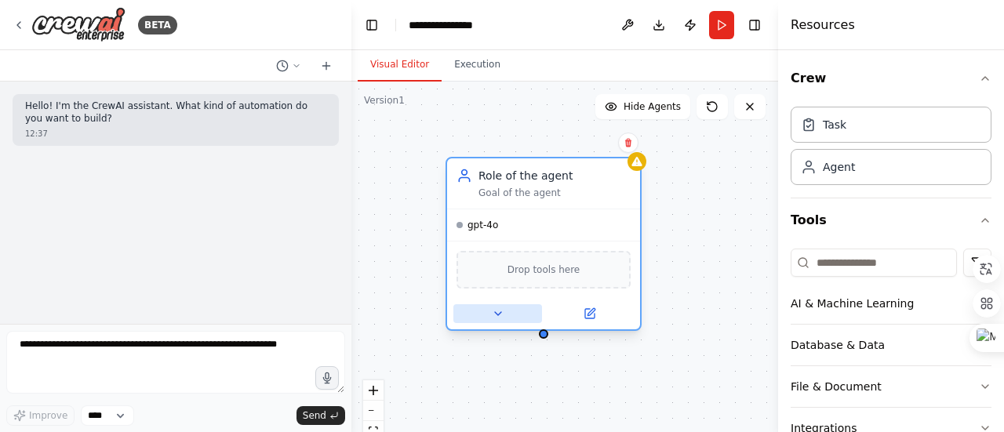
click at [500, 314] on icon at bounding box center [498, 313] width 13 height 13
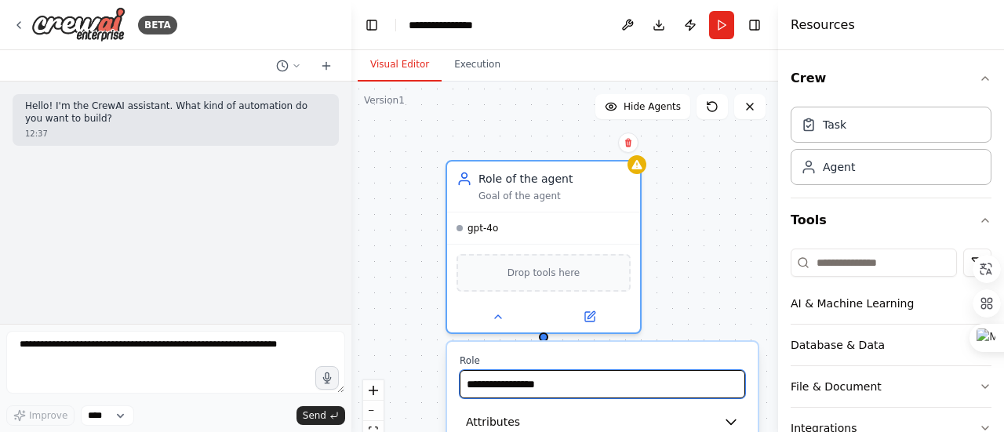
click at [555, 391] on input "**********" at bounding box center [602, 384] width 285 height 28
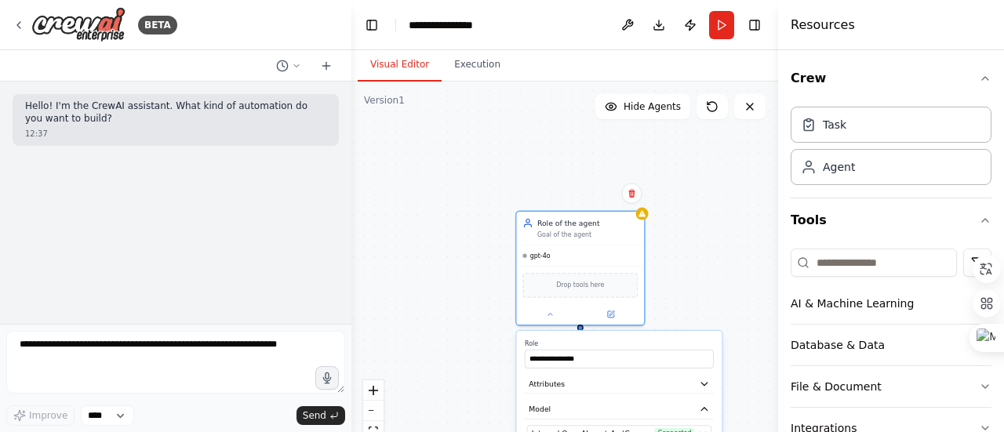
click at [701, 296] on div "**********" at bounding box center [564, 278] width 427 height 392
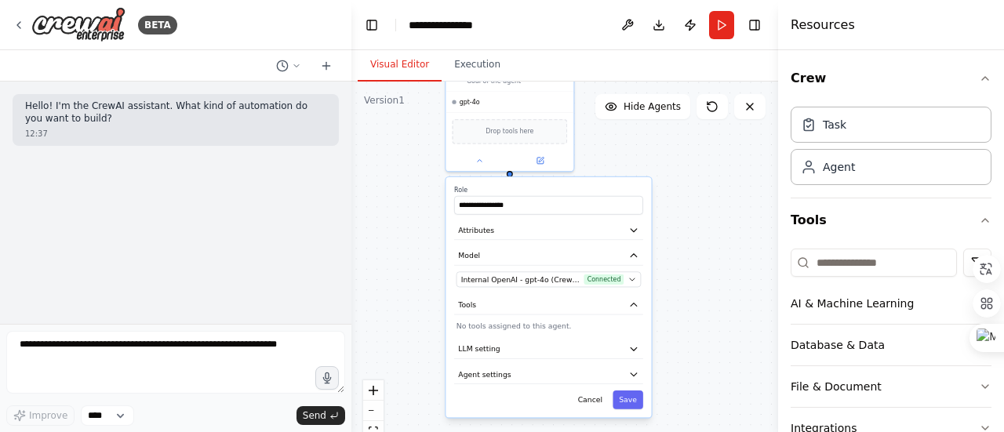
drag, startPoint x: 701, startPoint y: 296, endPoint x: 631, endPoint y: 142, distance: 169.1
click at [631, 142] on div "**********" at bounding box center [564, 278] width 427 height 392
click at [627, 356] on button "LLM setting" at bounding box center [548, 349] width 189 height 19
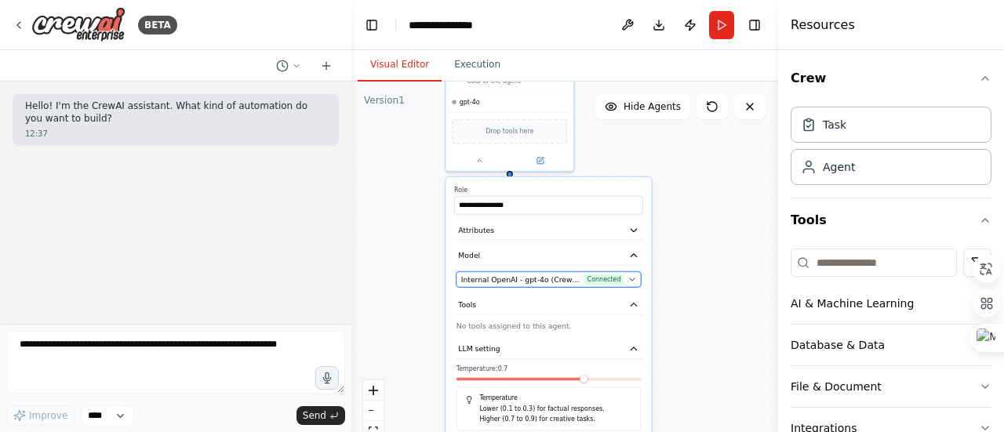
click at [627, 284] on button "Internal OpenAI - gpt-4o (CrewAI Sponsored OpenAI Connection) Connected" at bounding box center [548, 279] width 185 height 16
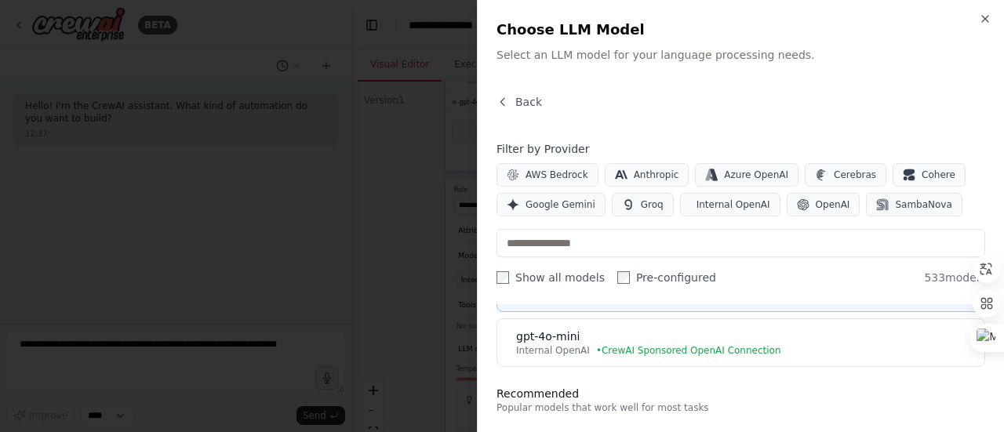
scroll to position [92, 0]
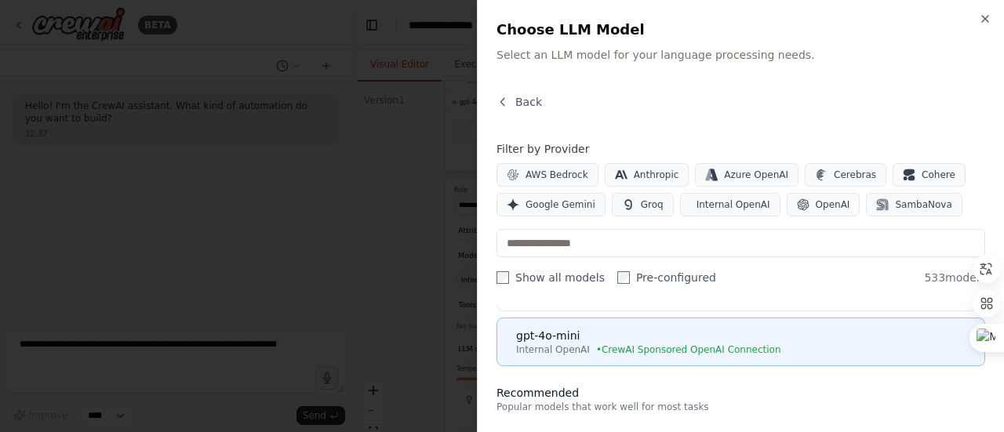
click at [648, 351] on span "• CrewAI Sponsored OpenAI Connection" at bounding box center [688, 349] width 185 height 13
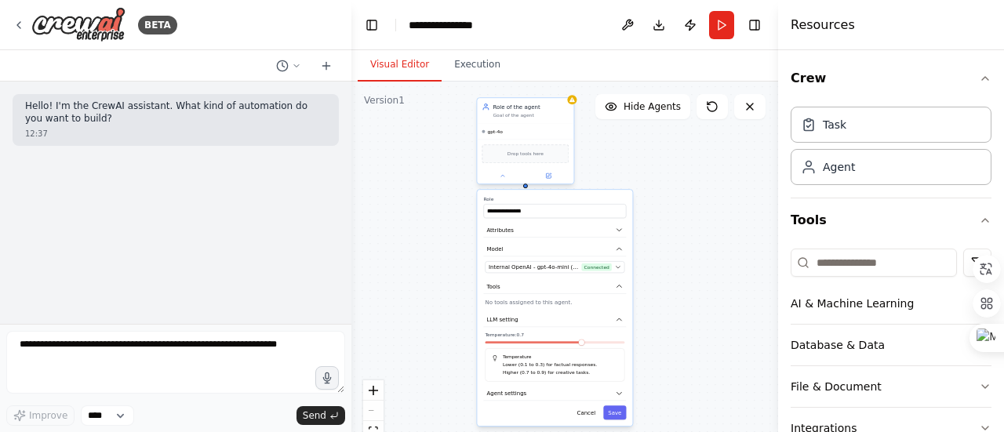
click at [517, 158] on div "Drop tools here" at bounding box center [525, 153] width 87 height 19
click at [620, 286] on icon "button" at bounding box center [618, 286] width 5 height 2
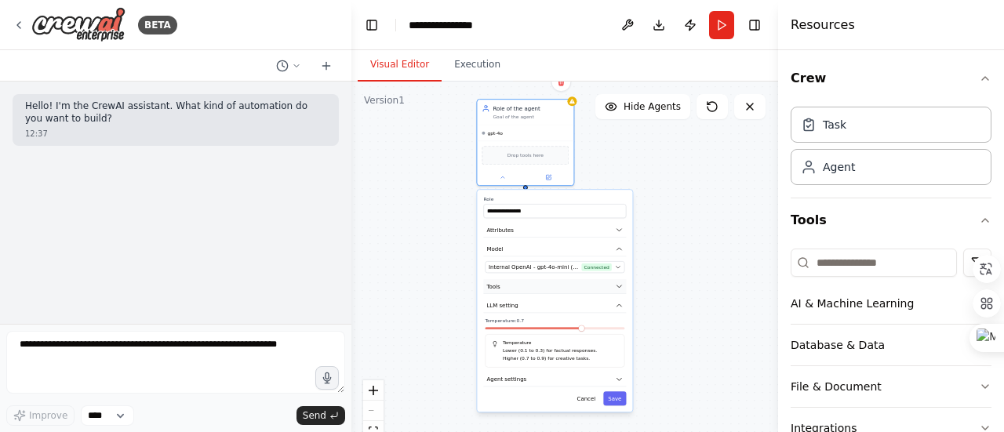
click at [620, 286] on icon "button" at bounding box center [619, 286] width 8 height 8
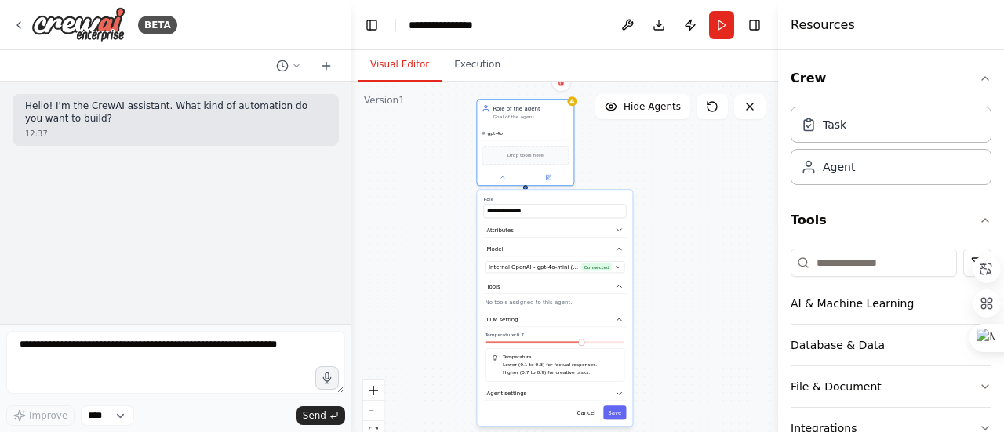
click at [551, 304] on p "No tools assigned to this agent." at bounding box center [555, 303] width 140 height 8
click at [507, 390] on span "Agent settings" at bounding box center [506, 394] width 40 height 8
click at [373, 391] on icon "zoom in" at bounding box center [373, 390] width 9 height 9
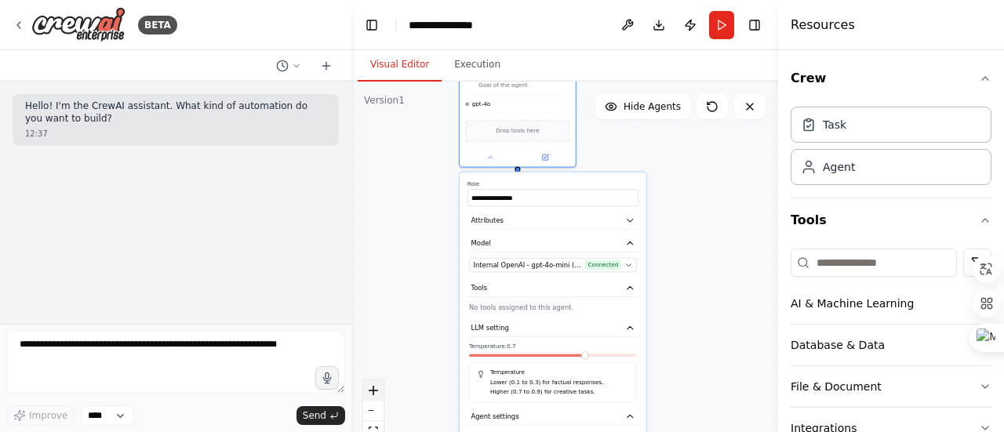
click at [373, 391] on icon "zoom in" at bounding box center [373, 390] width 9 height 9
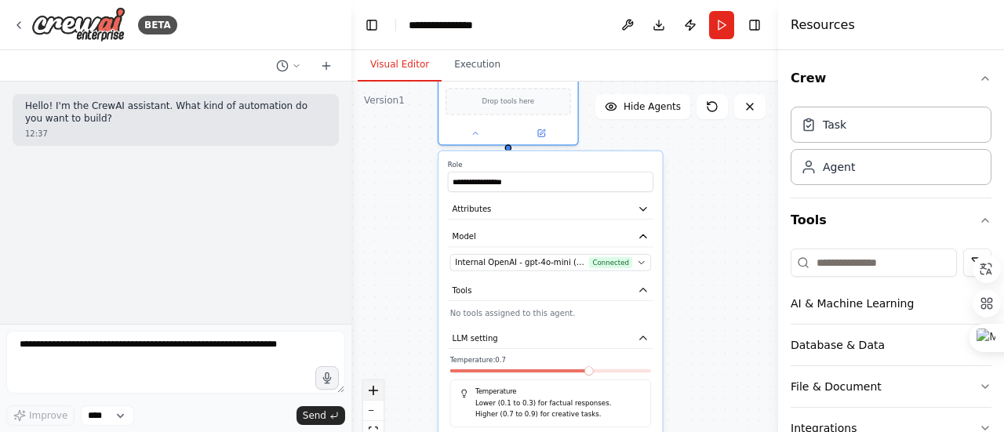
click at [373, 391] on icon "zoom in" at bounding box center [373, 390] width 9 height 9
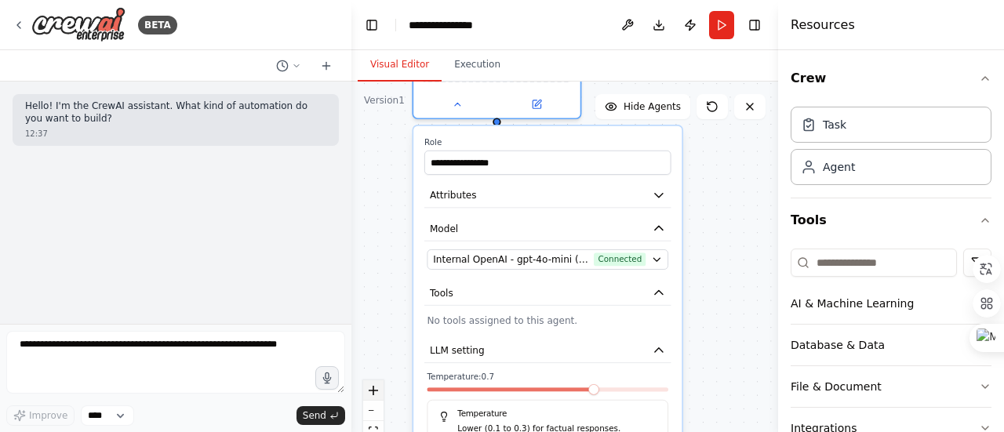
click at [373, 391] on icon "zoom in" at bounding box center [373, 390] width 9 height 9
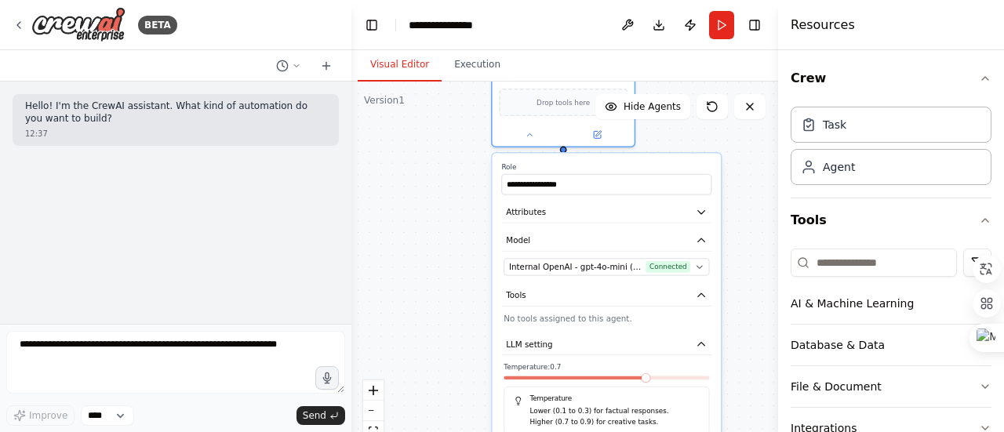
click at [453, 274] on div "**********" at bounding box center [564, 278] width 427 height 392
click at [593, 140] on div at bounding box center [563, 132] width 142 height 23
click at [598, 133] on icon at bounding box center [597, 132] width 7 height 7
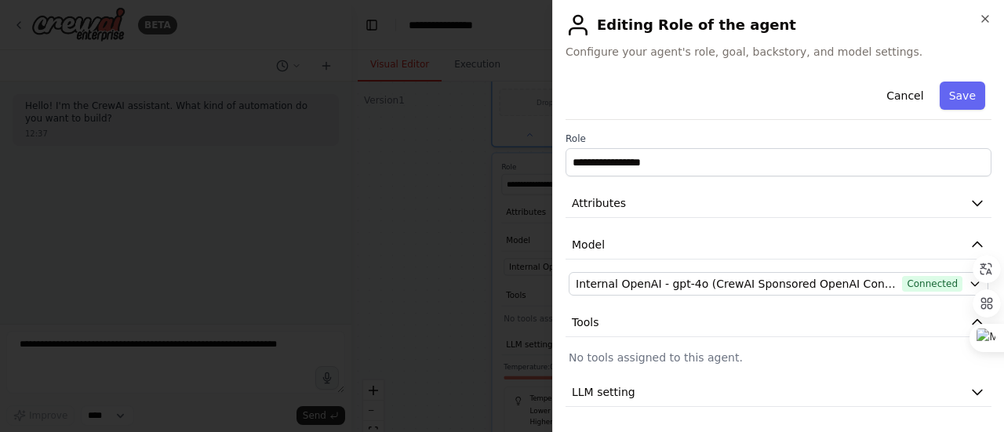
scroll to position [39, 0]
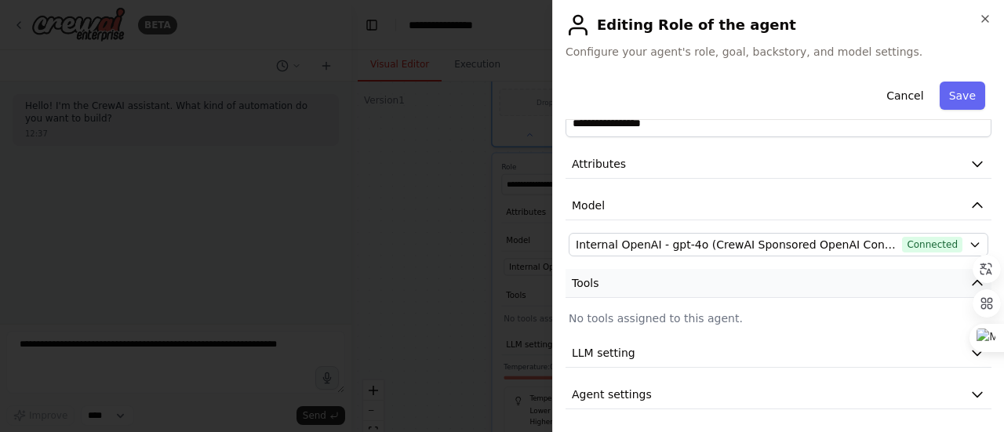
click at [969, 287] on icon "button" at bounding box center [977, 283] width 16 height 16
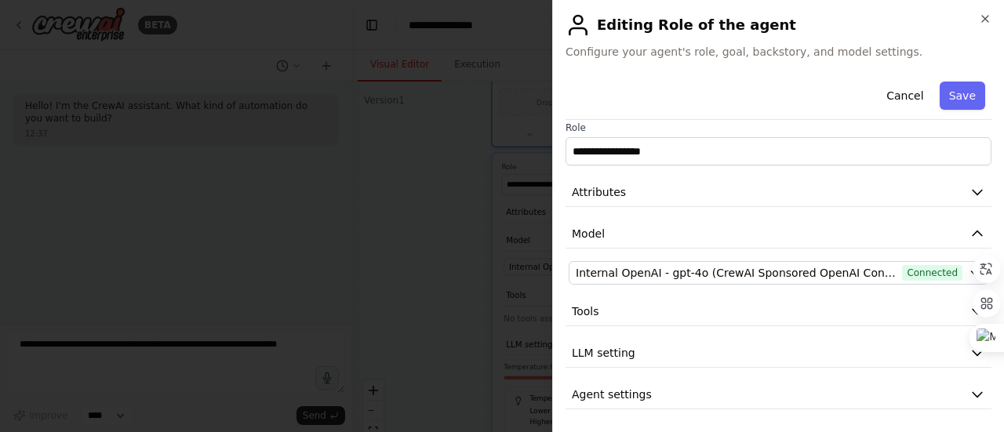
click at [713, 372] on div "**********" at bounding box center [778, 236] width 426 height 345
click at [969, 350] on icon "button" at bounding box center [977, 353] width 16 height 16
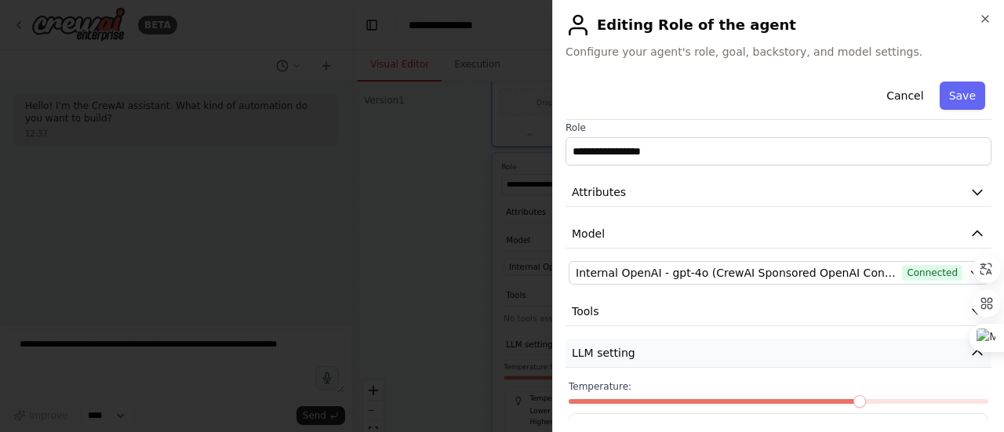
scroll to position [122, 0]
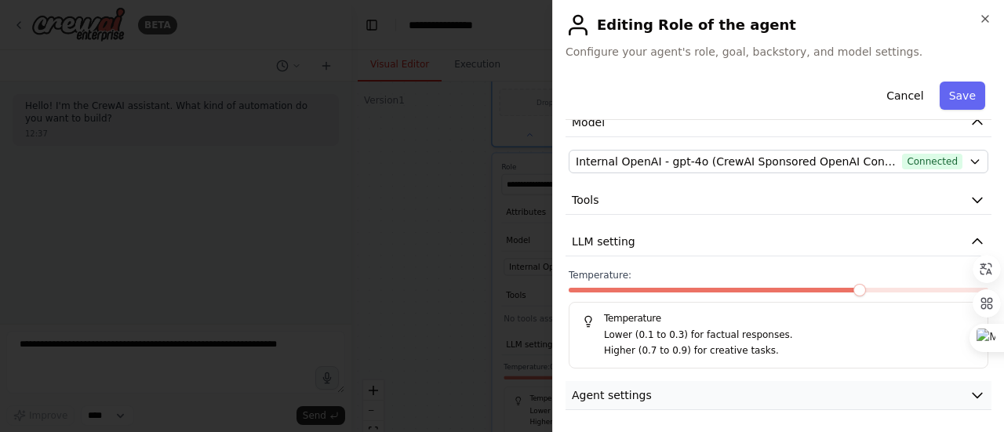
click at [972, 389] on icon "button" at bounding box center [977, 395] width 16 height 16
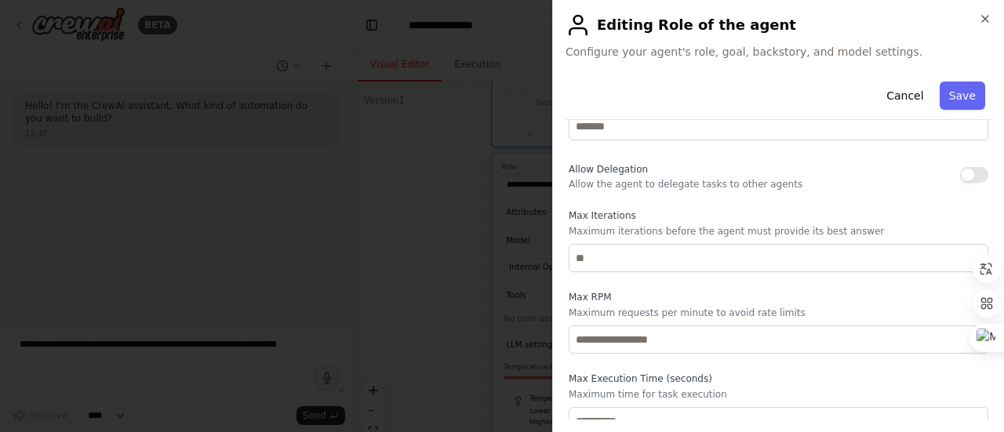
scroll to position [0, 0]
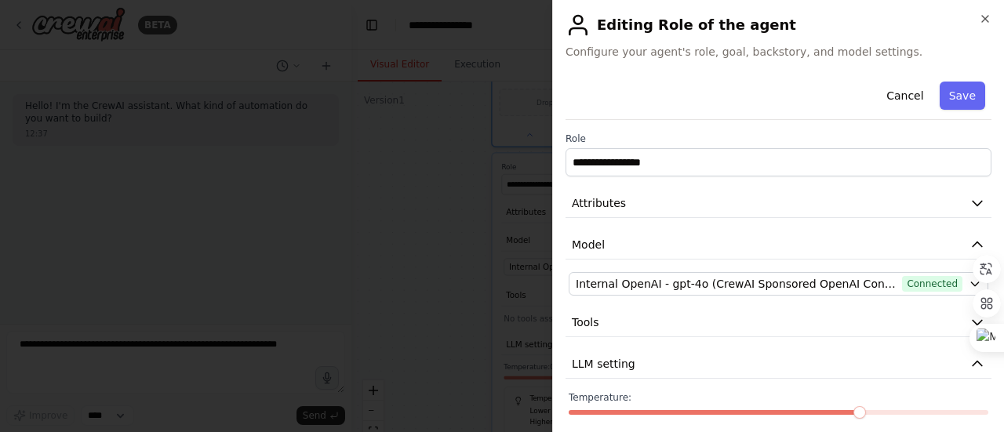
click at [980, 11] on div "**********" at bounding box center [778, 216] width 452 height 432
click at [983, 14] on icon "button" at bounding box center [985, 19] width 13 height 13
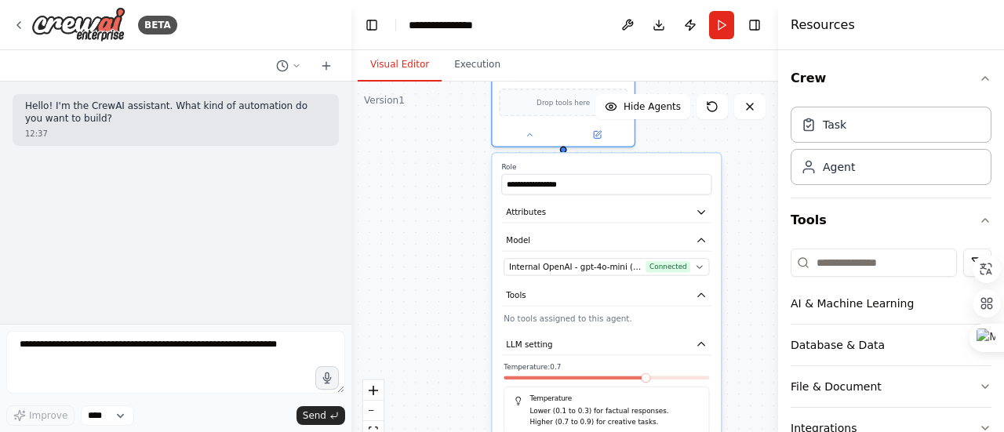
click at [751, 133] on div "**********" at bounding box center [564, 278] width 427 height 392
click at [627, 20] on button at bounding box center [627, 25] width 25 height 28
